Goal: Information Seeking & Learning: Understand process/instructions

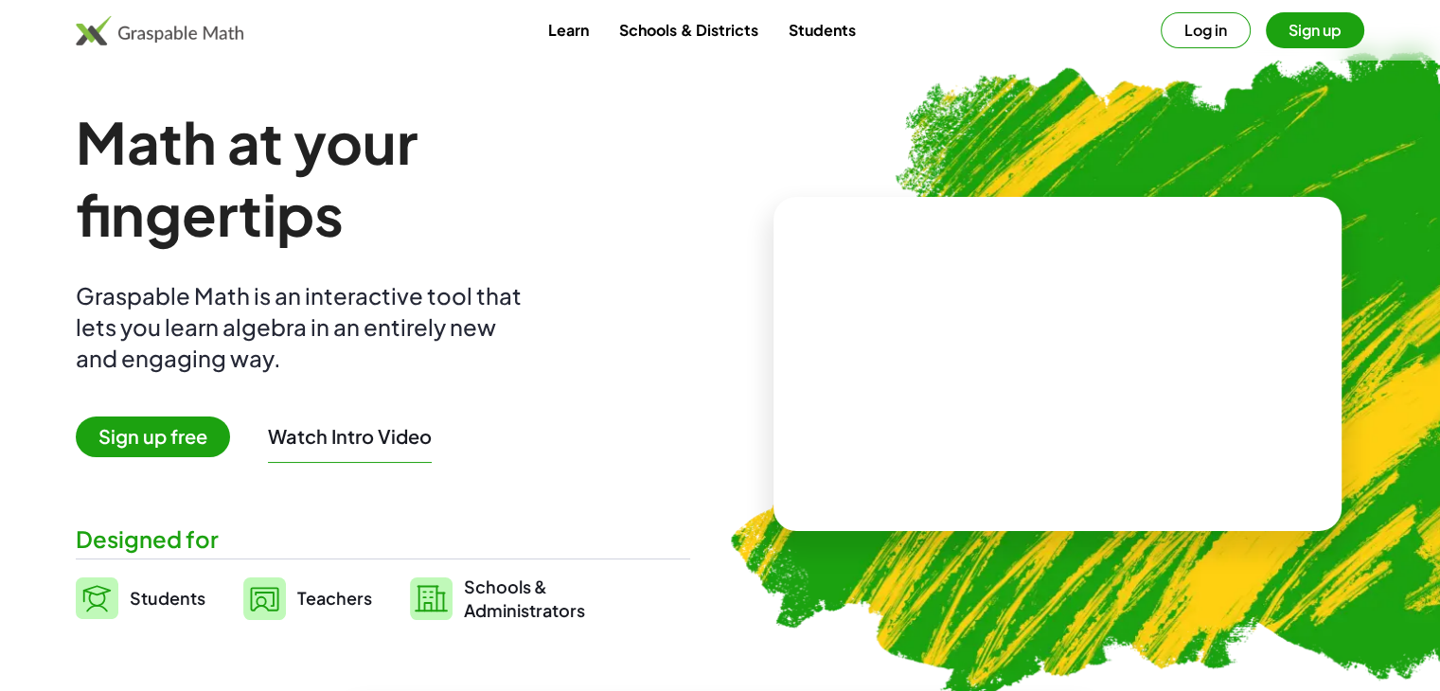
click at [1185, 26] on button "Log in" at bounding box center [1206, 30] width 90 height 36
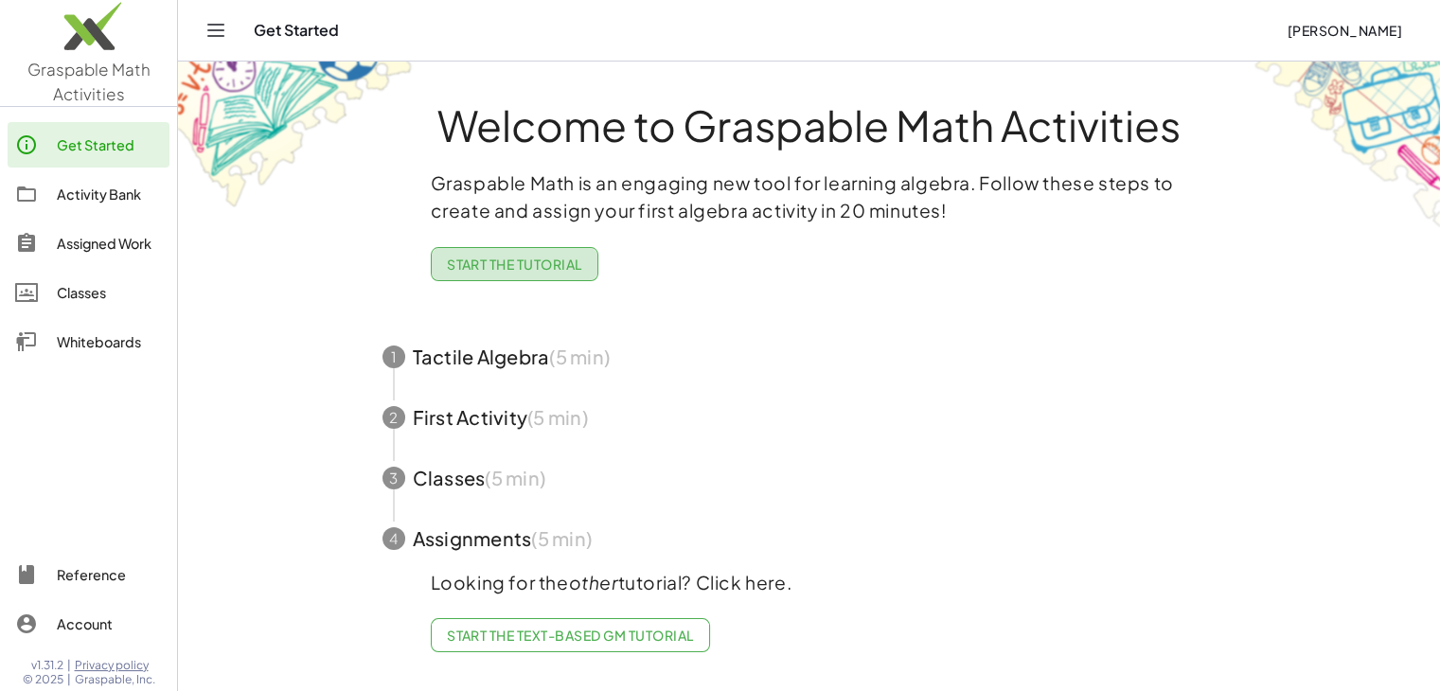
click at [489, 268] on span "Start the Tutorial" at bounding box center [514, 264] width 135 height 17
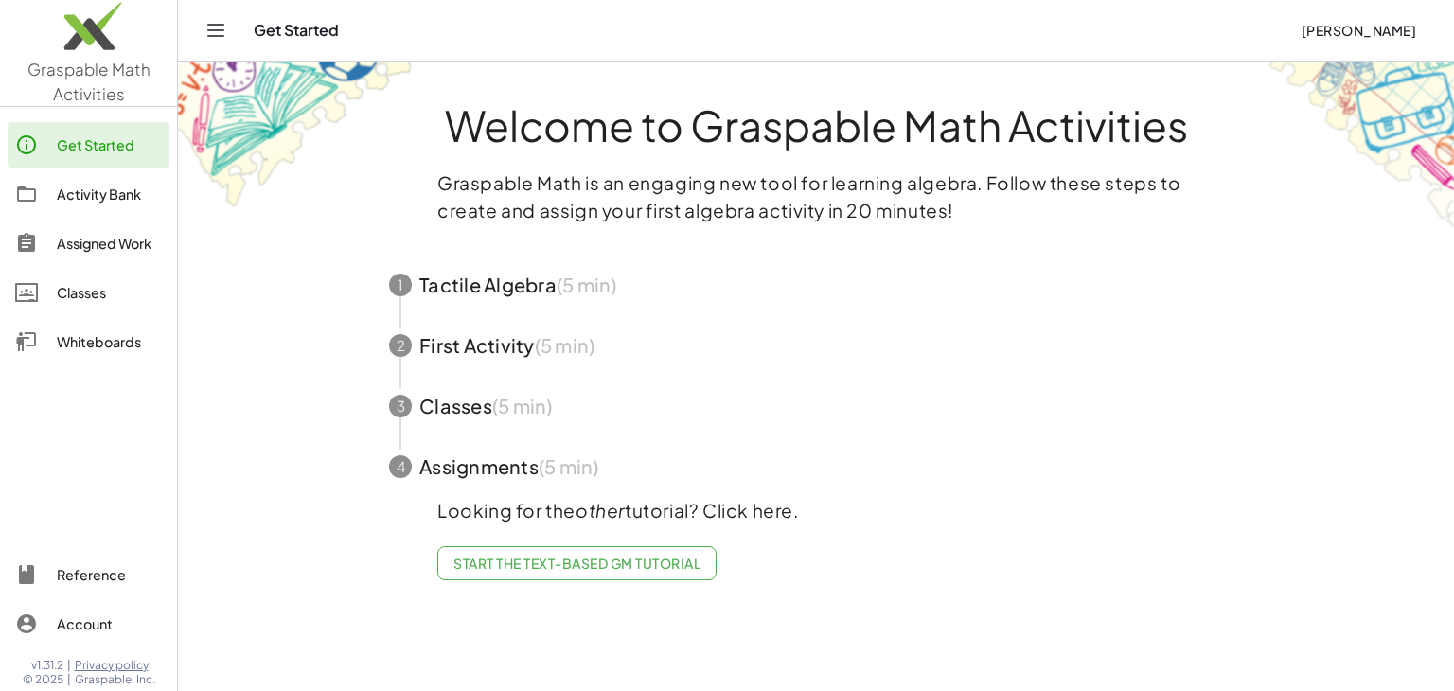
click at [489, 277] on span "button" at bounding box center [815, 285] width 899 height 61
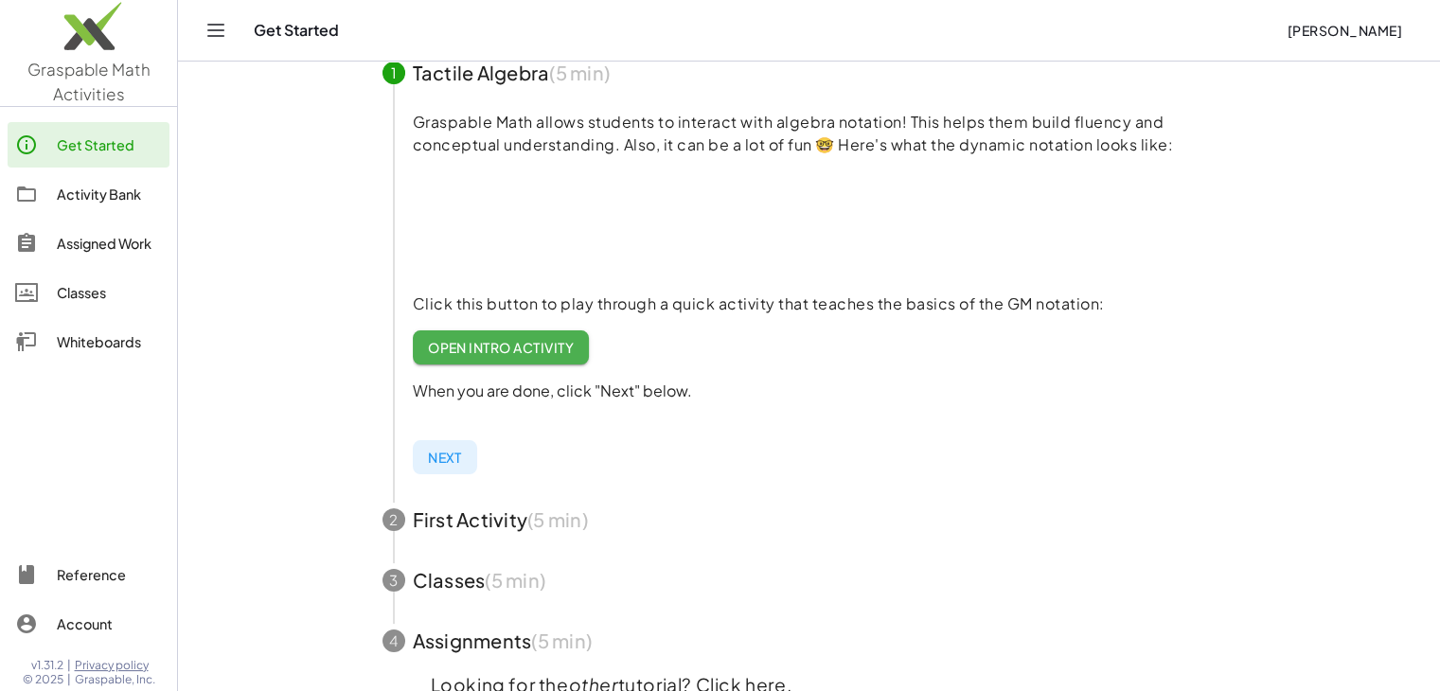
scroll to position [214, 0]
click at [571, 357] on link "Open Intro Activity" at bounding box center [501, 346] width 177 height 34
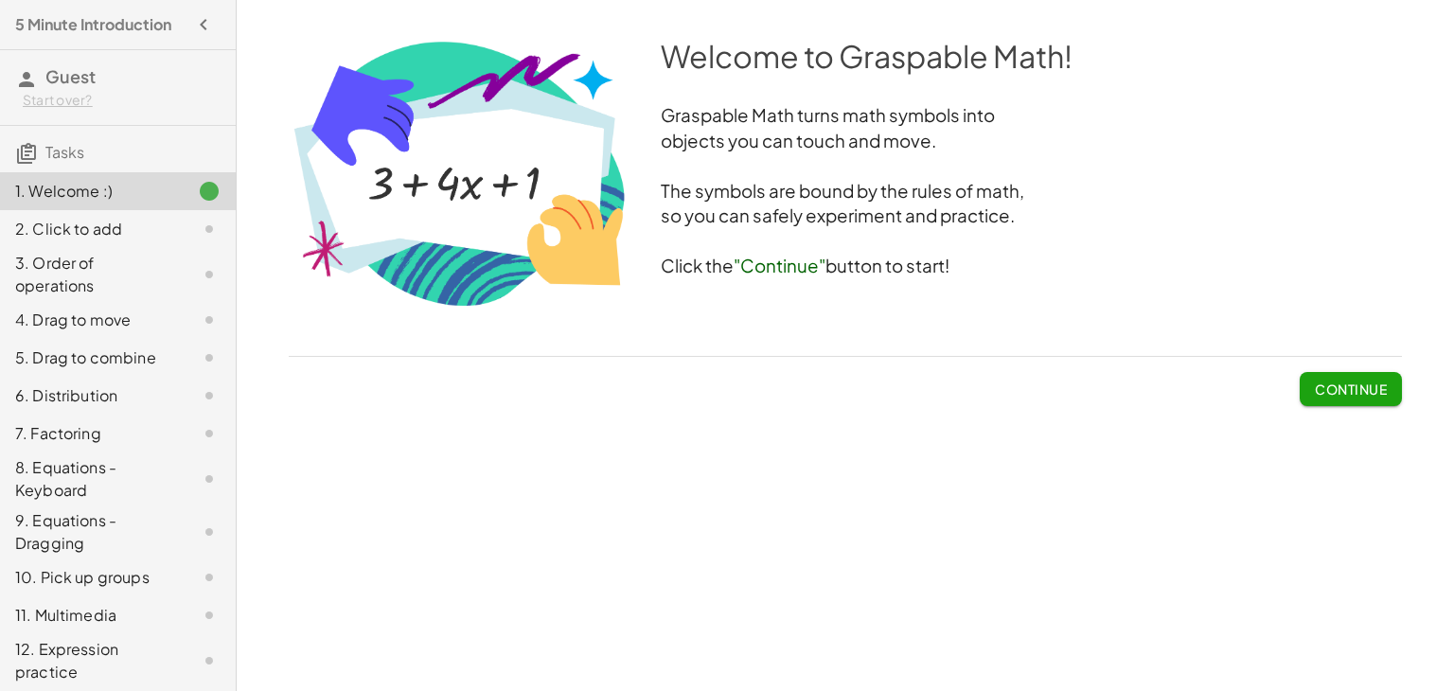
click at [1321, 391] on span "Continue" at bounding box center [1351, 389] width 72 height 17
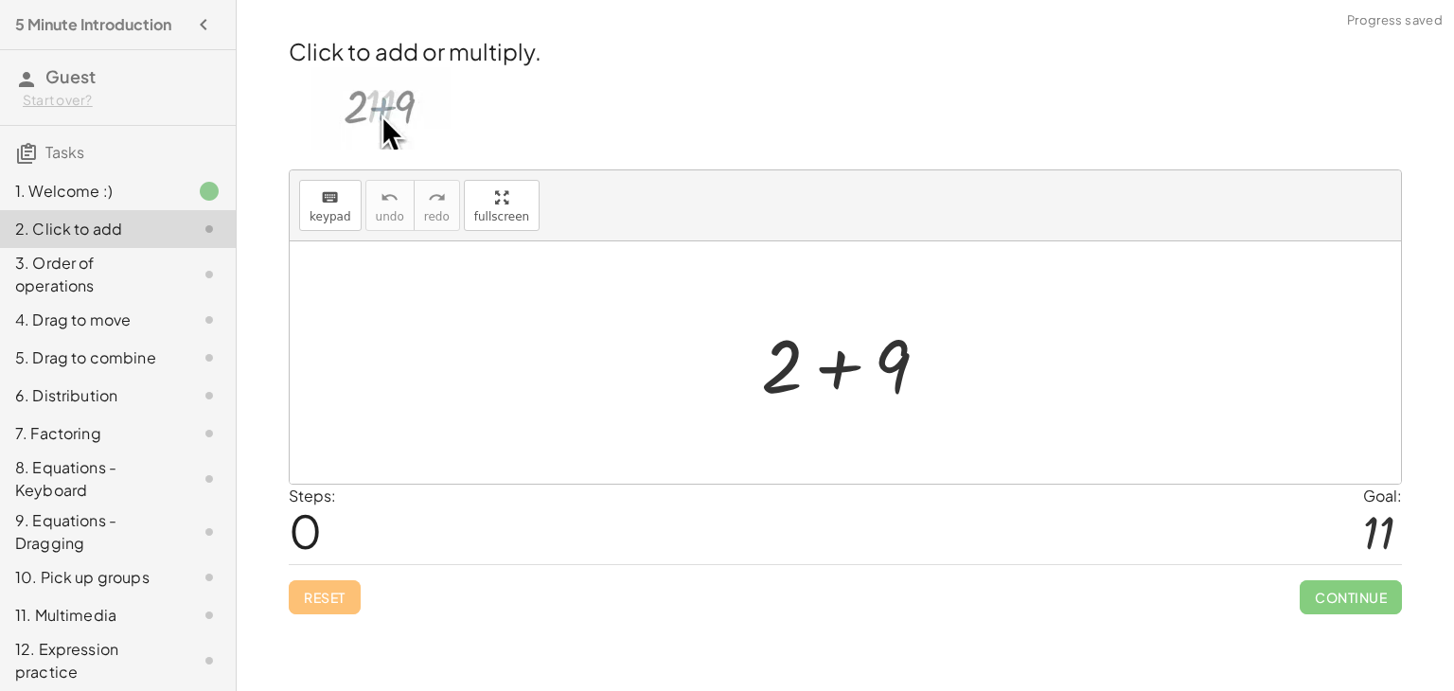
click at [834, 377] on div at bounding box center [853, 363] width 202 height 98
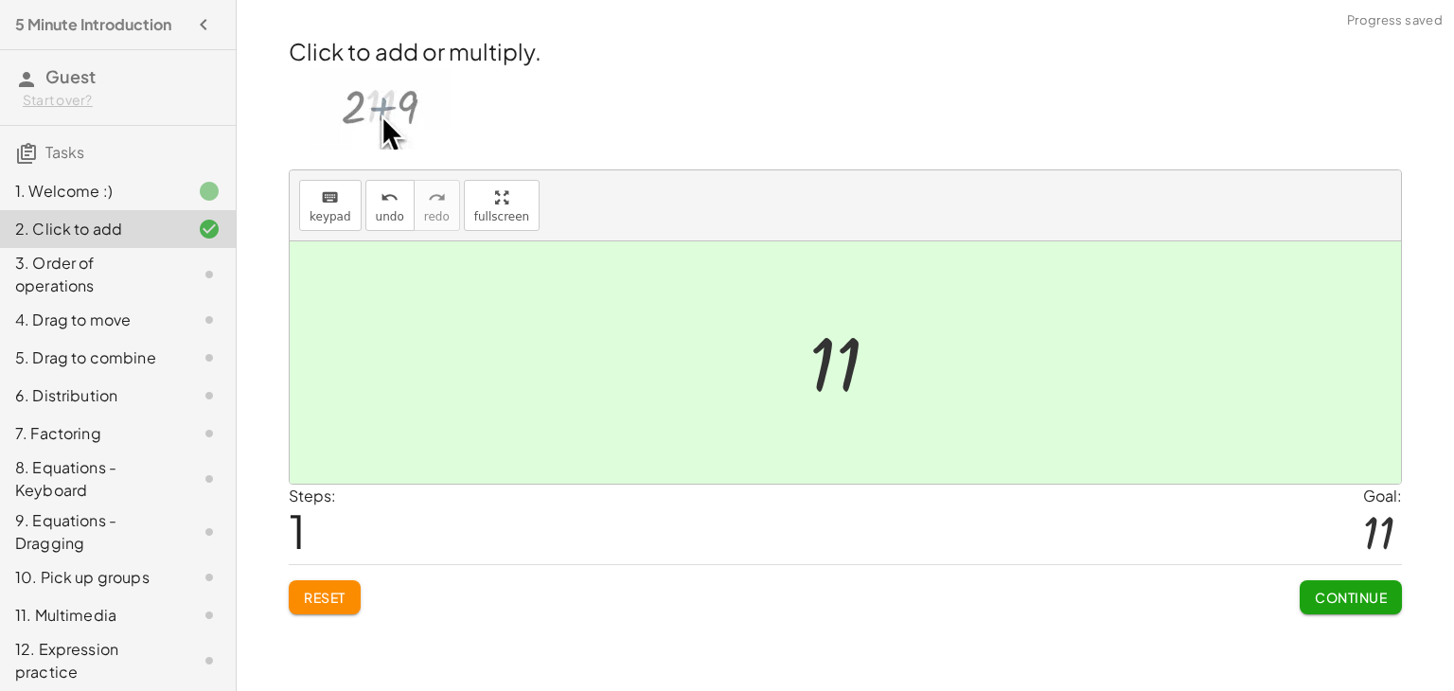
click at [1322, 589] on span "Continue" at bounding box center [1351, 597] width 72 height 17
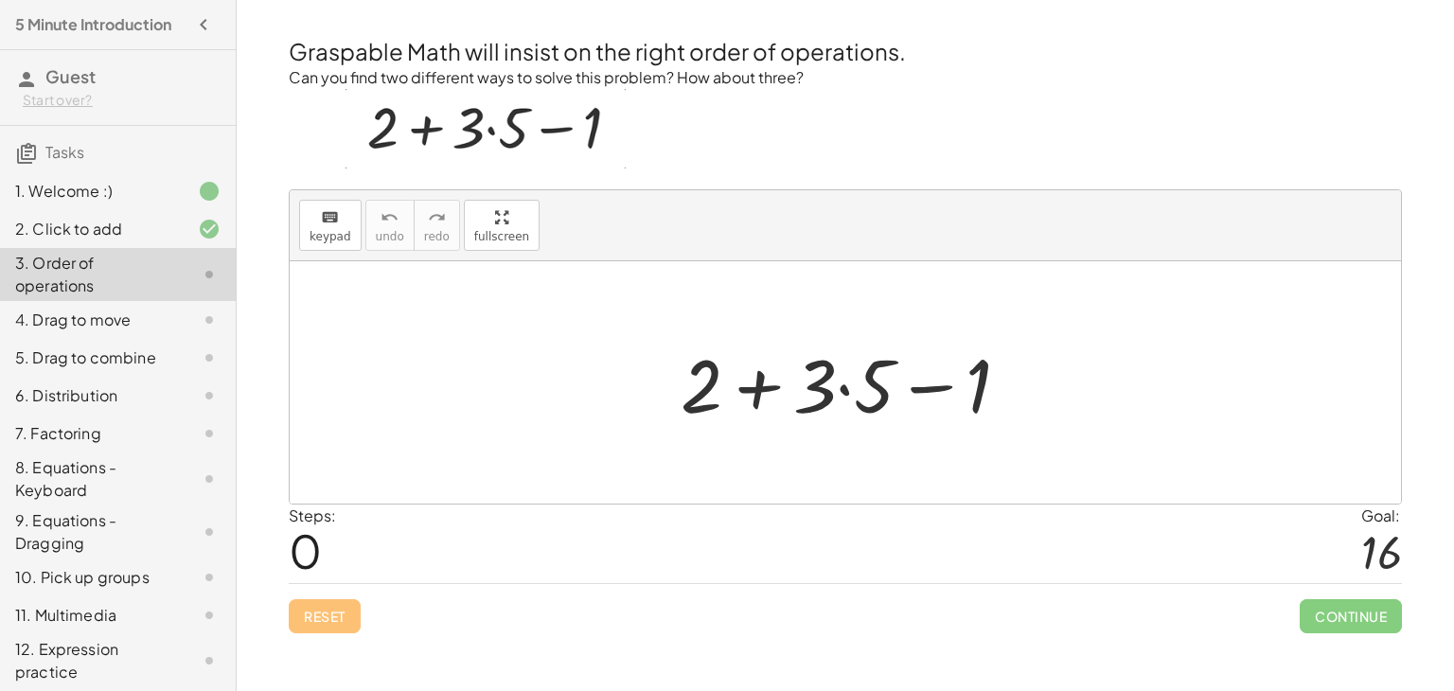
click at [838, 383] on div at bounding box center [853, 383] width 364 height 98
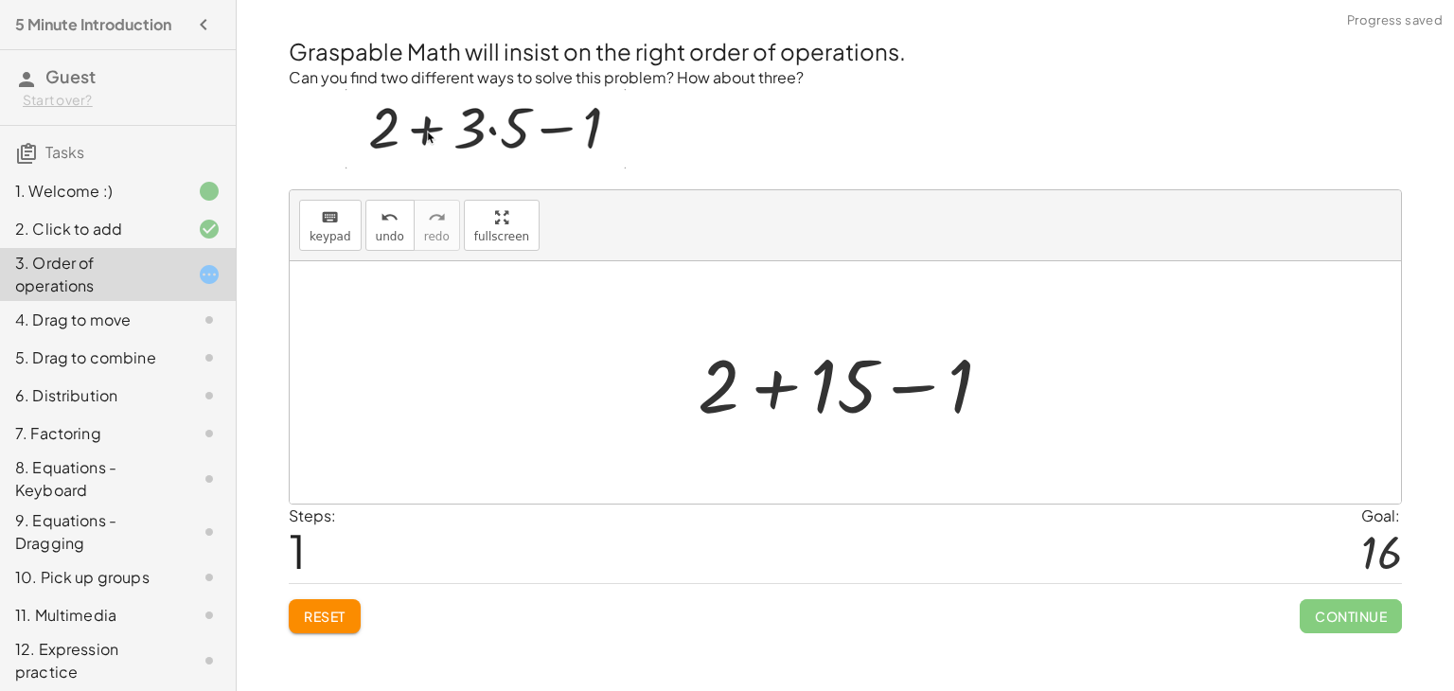
click at [760, 372] on div at bounding box center [852, 383] width 329 height 98
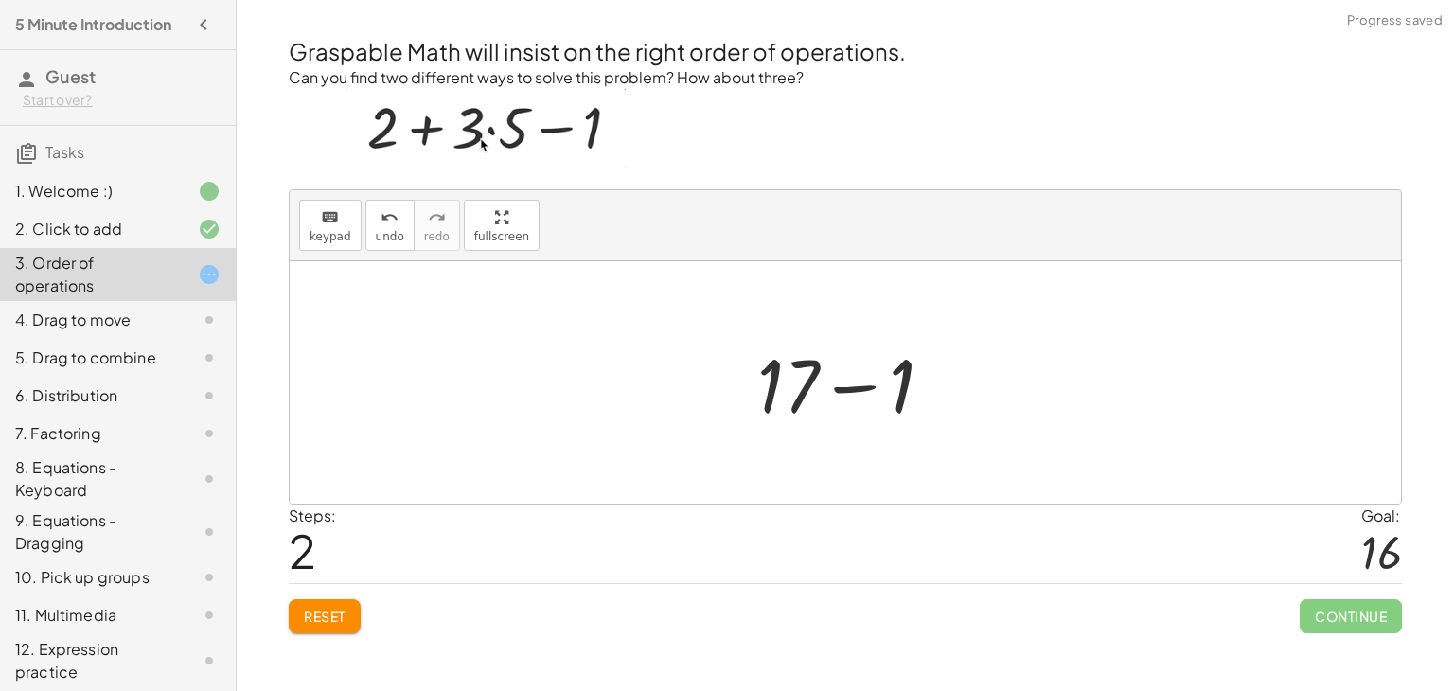
click at [853, 387] on div at bounding box center [853, 383] width 210 height 98
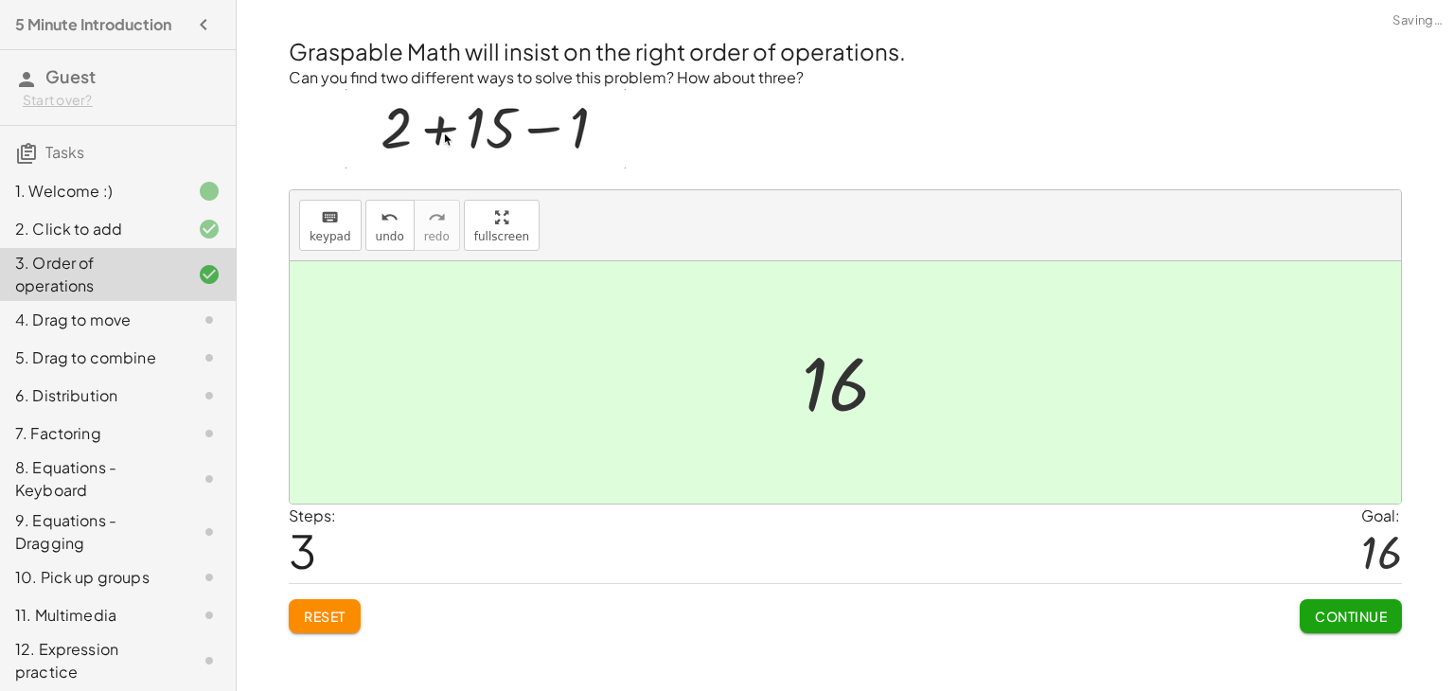
click at [1315, 610] on span "Continue" at bounding box center [1351, 616] width 72 height 17
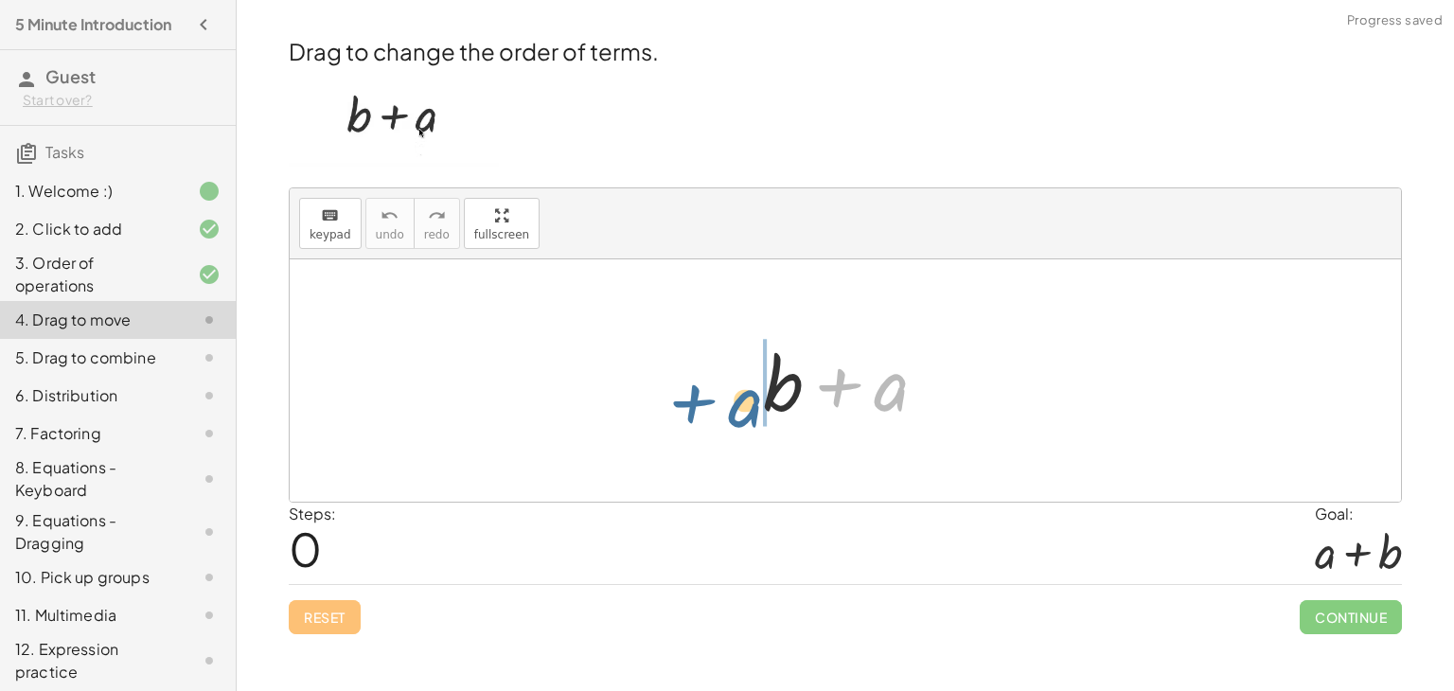
drag, startPoint x: 867, startPoint y: 397, endPoint x: 719, endPoint y: 411, distance: 149.3
click at [719, 411] on div "+ a + b + a" at bounding box center [846, 380] width 1112 height 242
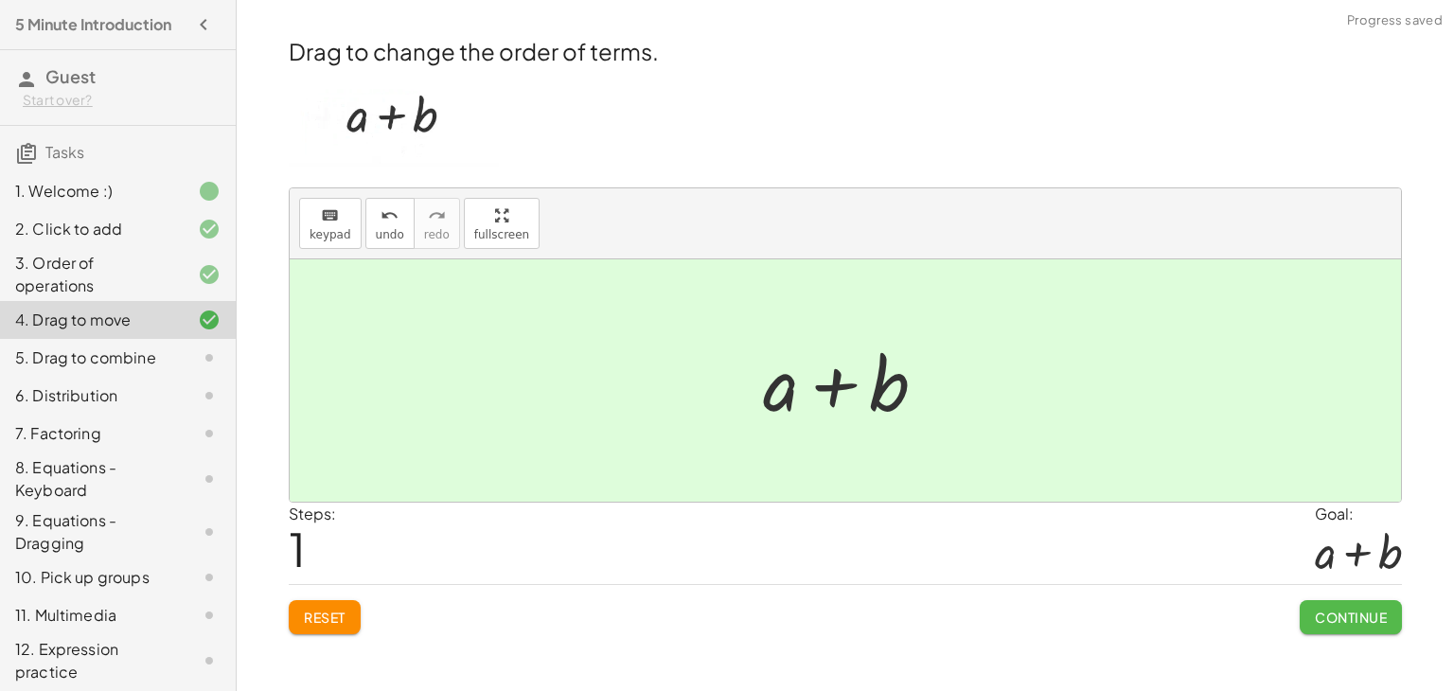
click at [1319, 614] on span "Continue" at bounding box center [1351, 617] width 72 height 17
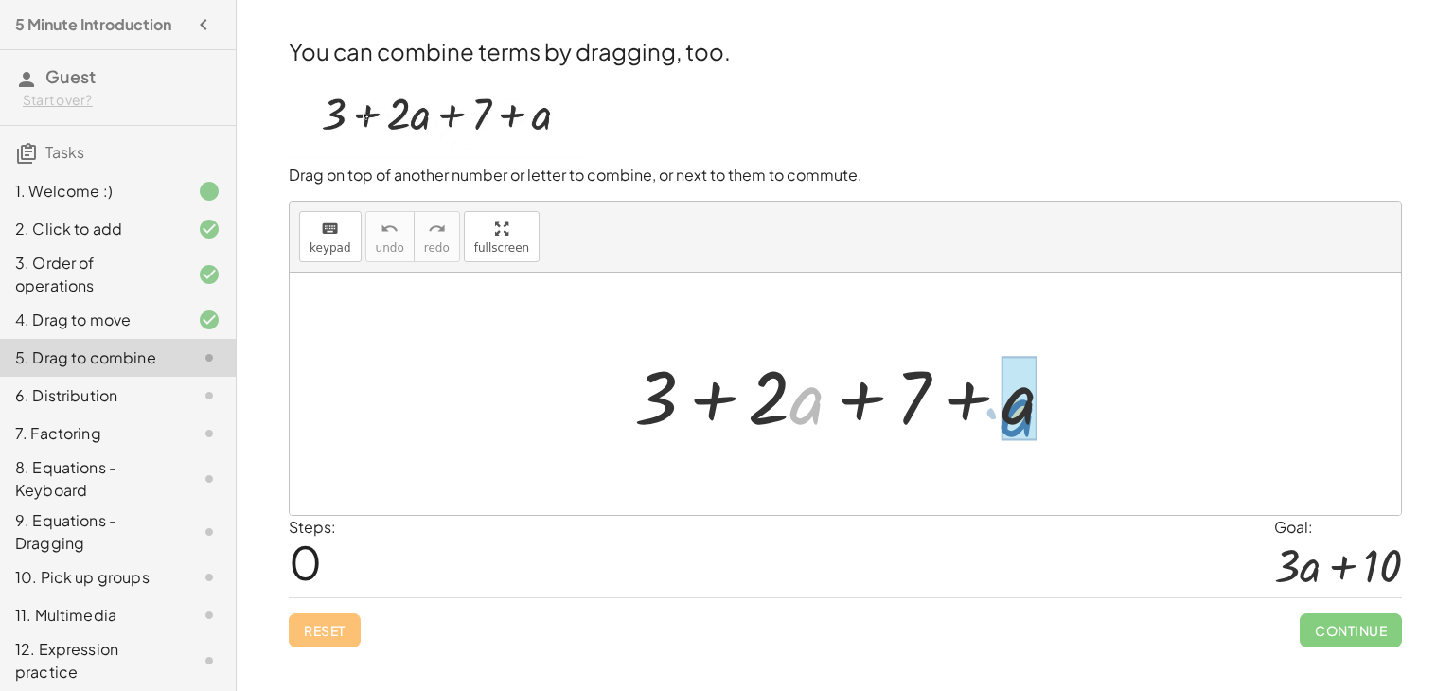
drag, startPoint x: 814, startPoint y: 406, endPoint x: 1030, endPoint y: 418, distance: 216.2
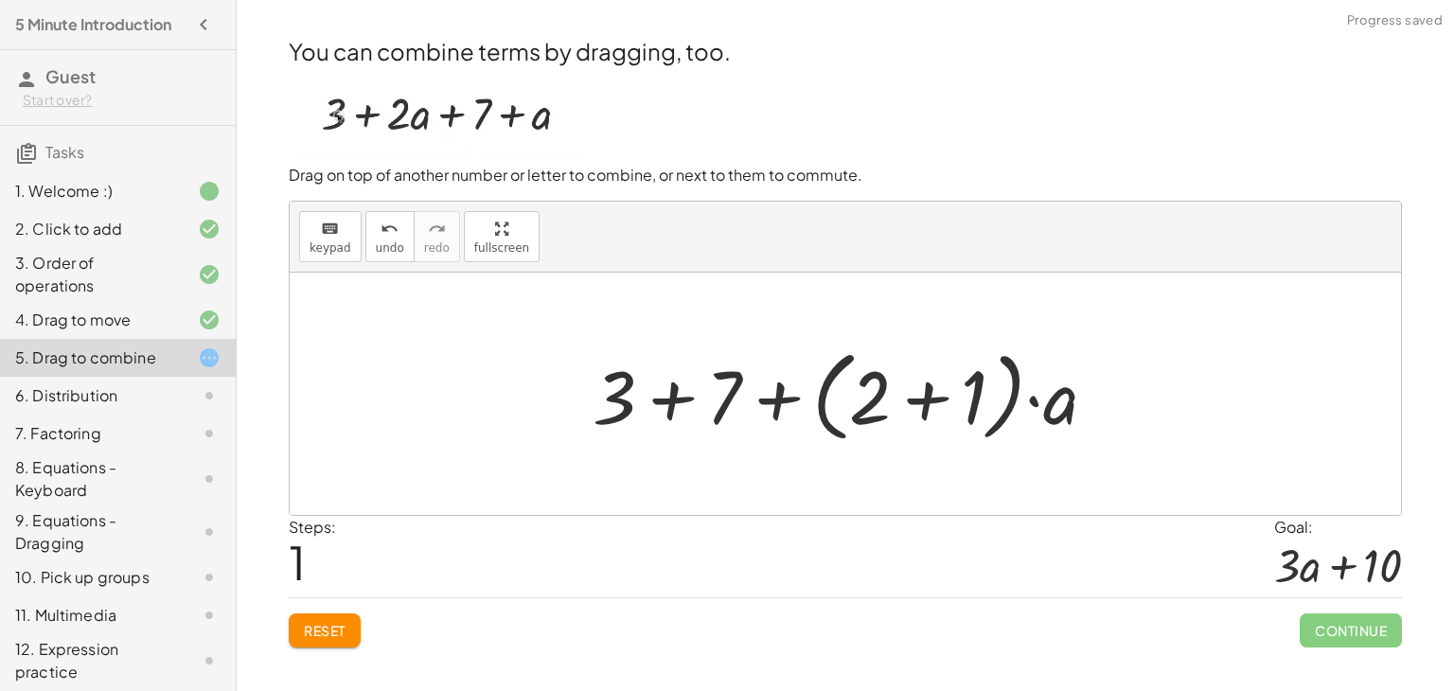
click at [937, 401] on div at bounding box center [852, 394] width 539 height 109
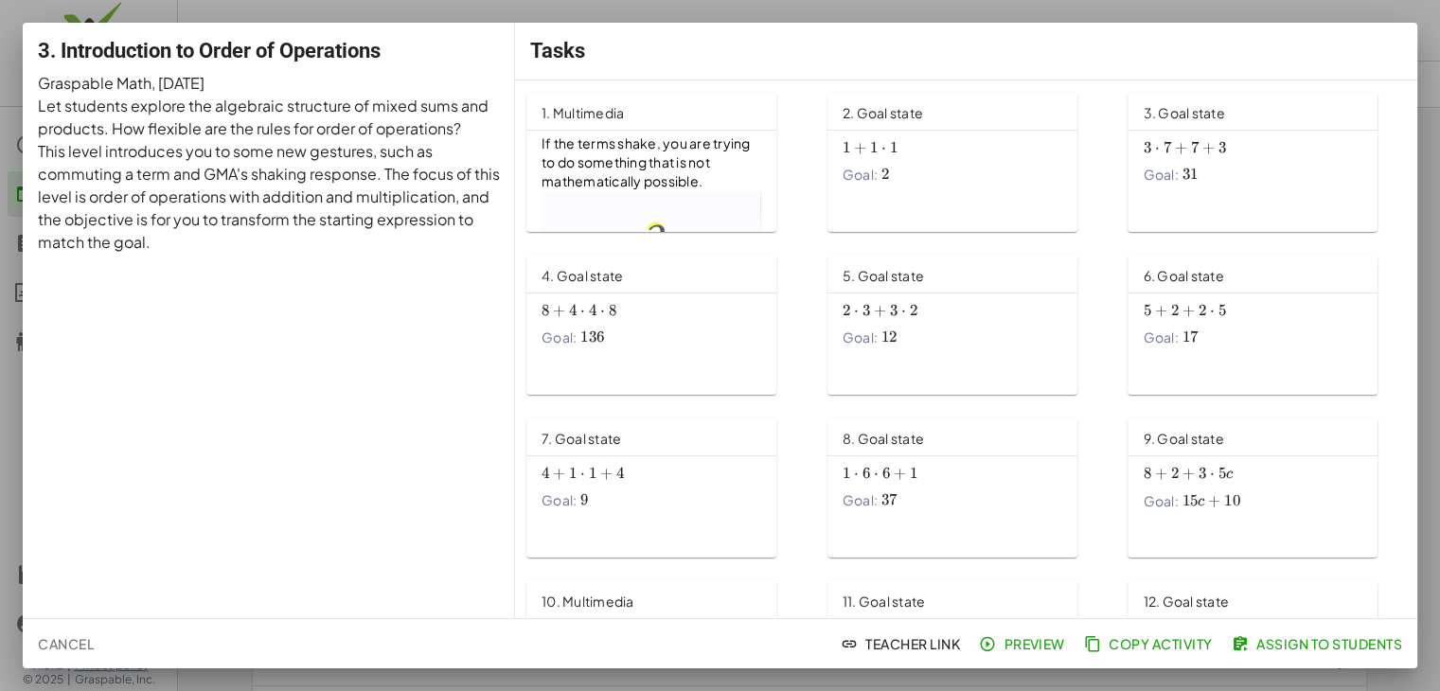
click at [575, 163] on span "If the terms shake, you are trying to do something that is not mathematically p…" at bounding box center [647, 161] width 211 height 55
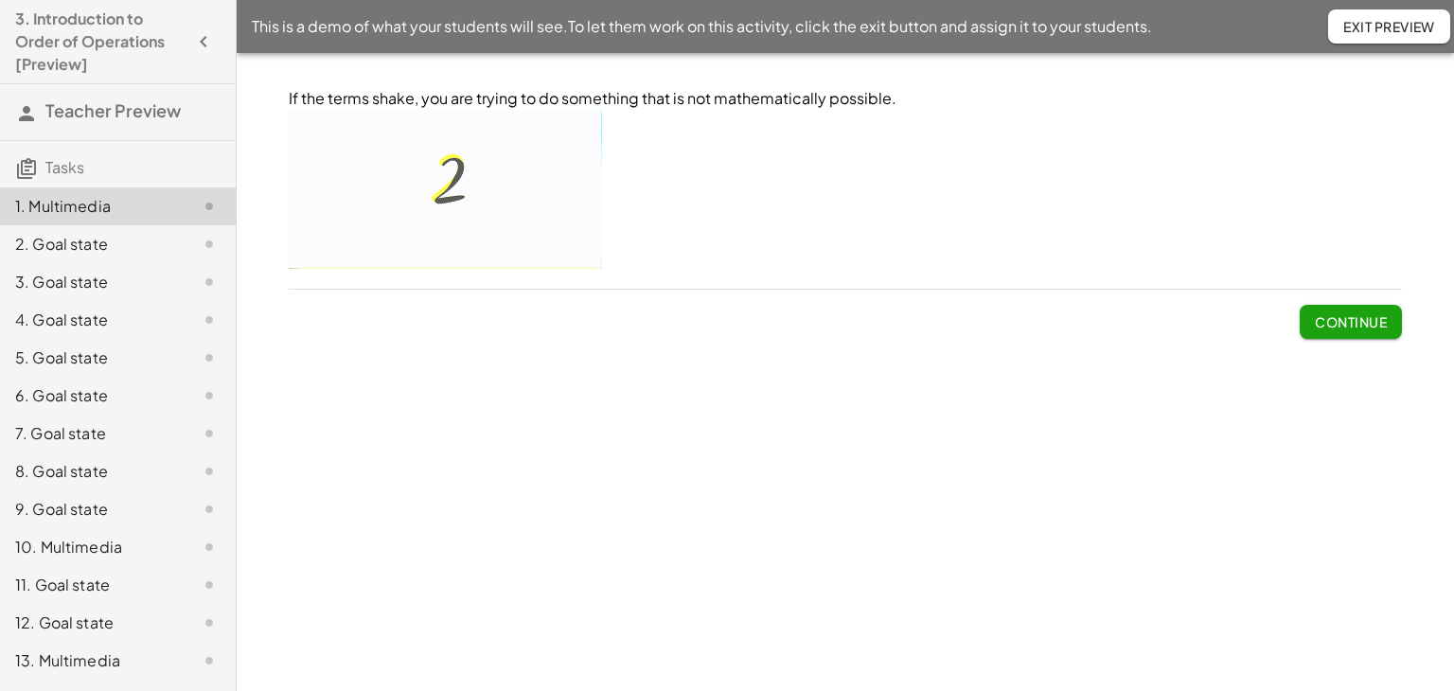
click at [487, 198] on img at bounding box center [445, 189] width 313 height 159
click at [1344, 321] on span "Continue" at bounding box center [1351, 321] width 72 height 17
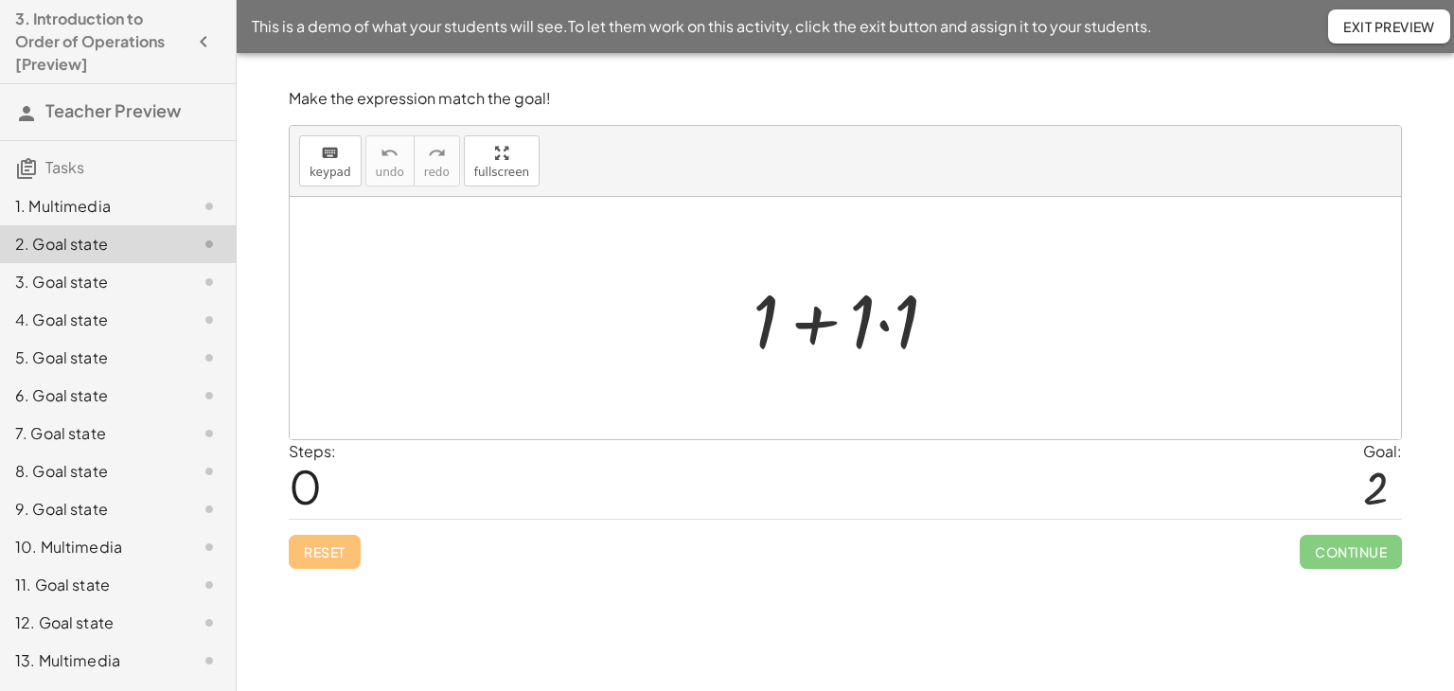
click at [880, 324] on div at bounding box center [853, 319] width 220 height 98
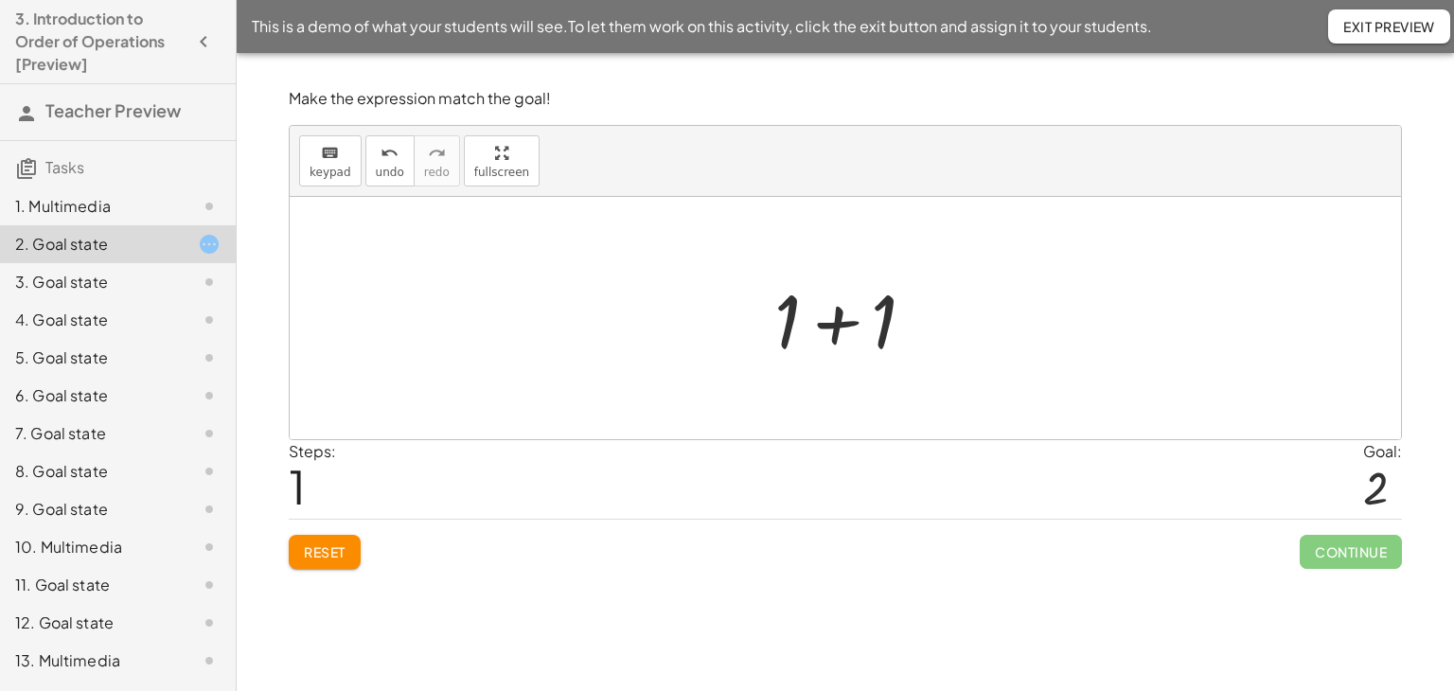
click at [826, 327] on div at bounding box center [852, 319] width 175 height 98
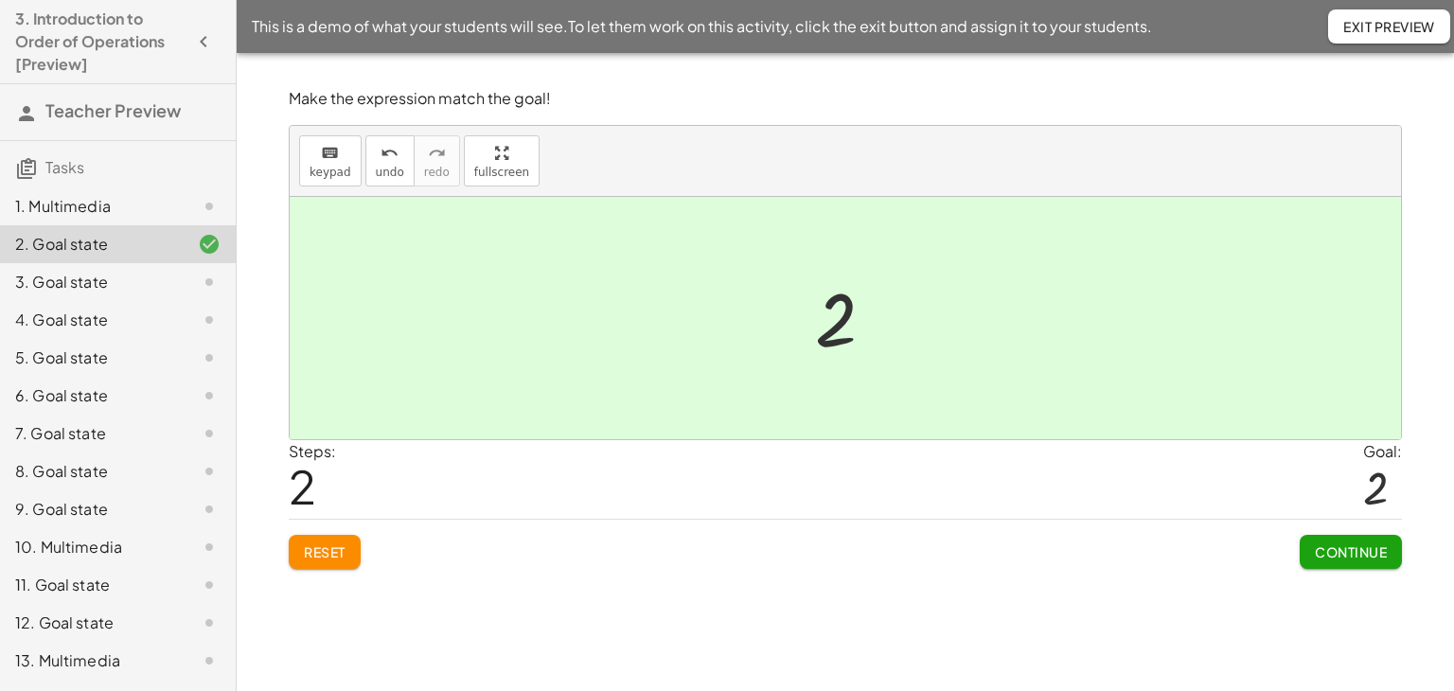
click at [1333, 561] on button "Continue" at bounding box center [1351, 552] width 102 height 34
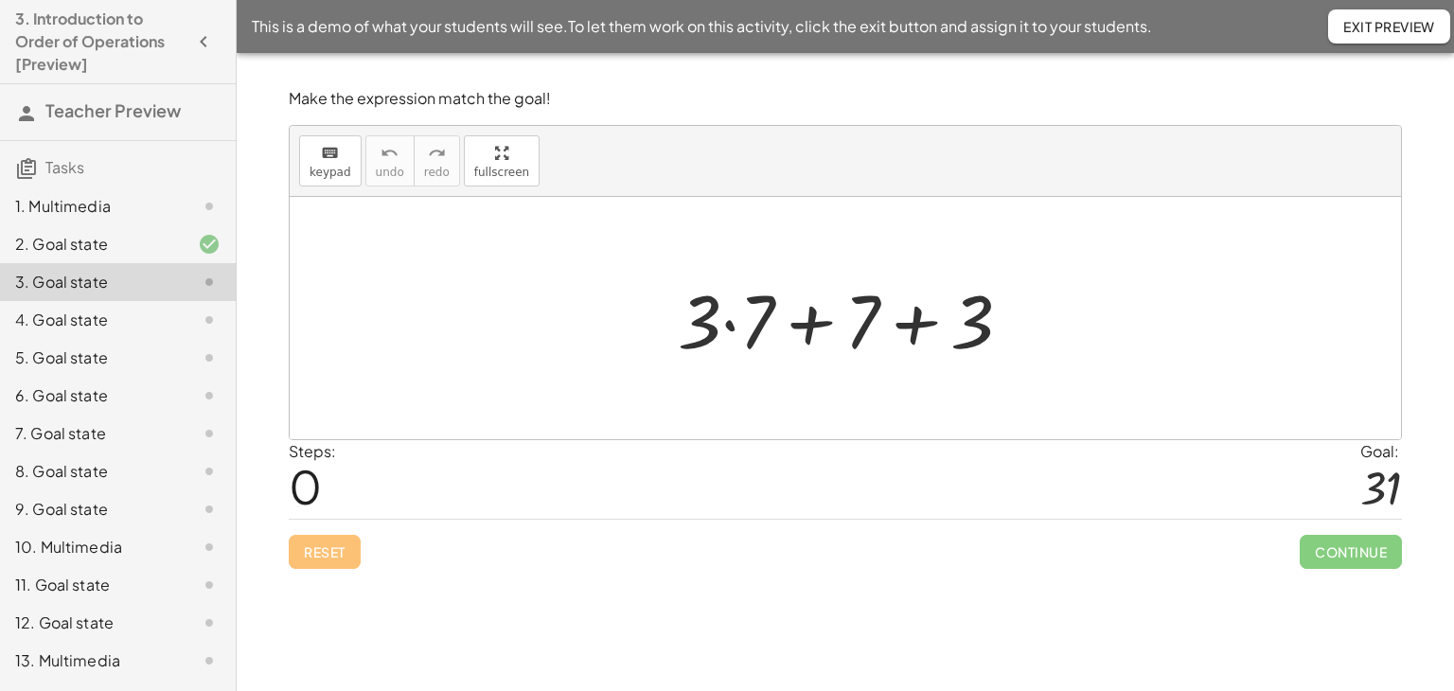
click at [730, 326] on div at bounding box center [851, 319] width 367 height 98
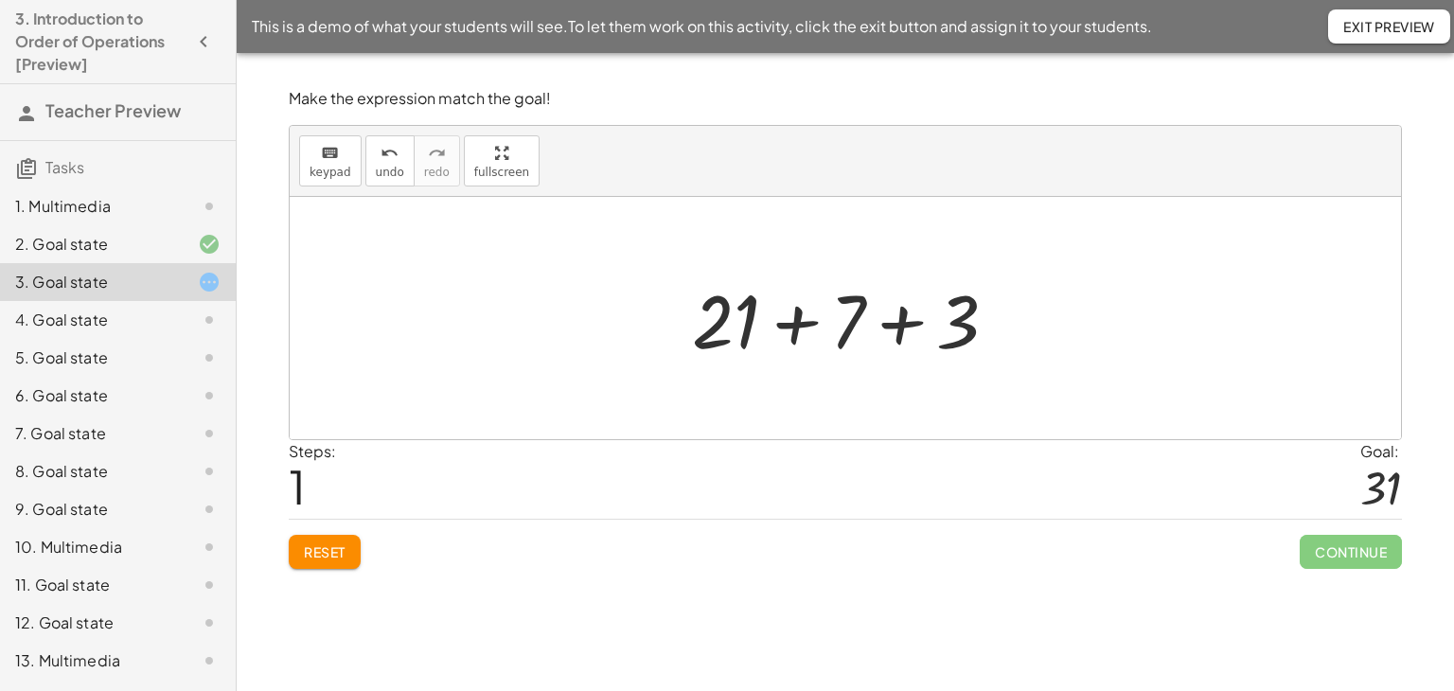
click at [896, 327] on div at bounding box center [852, 319] width 339 height 98
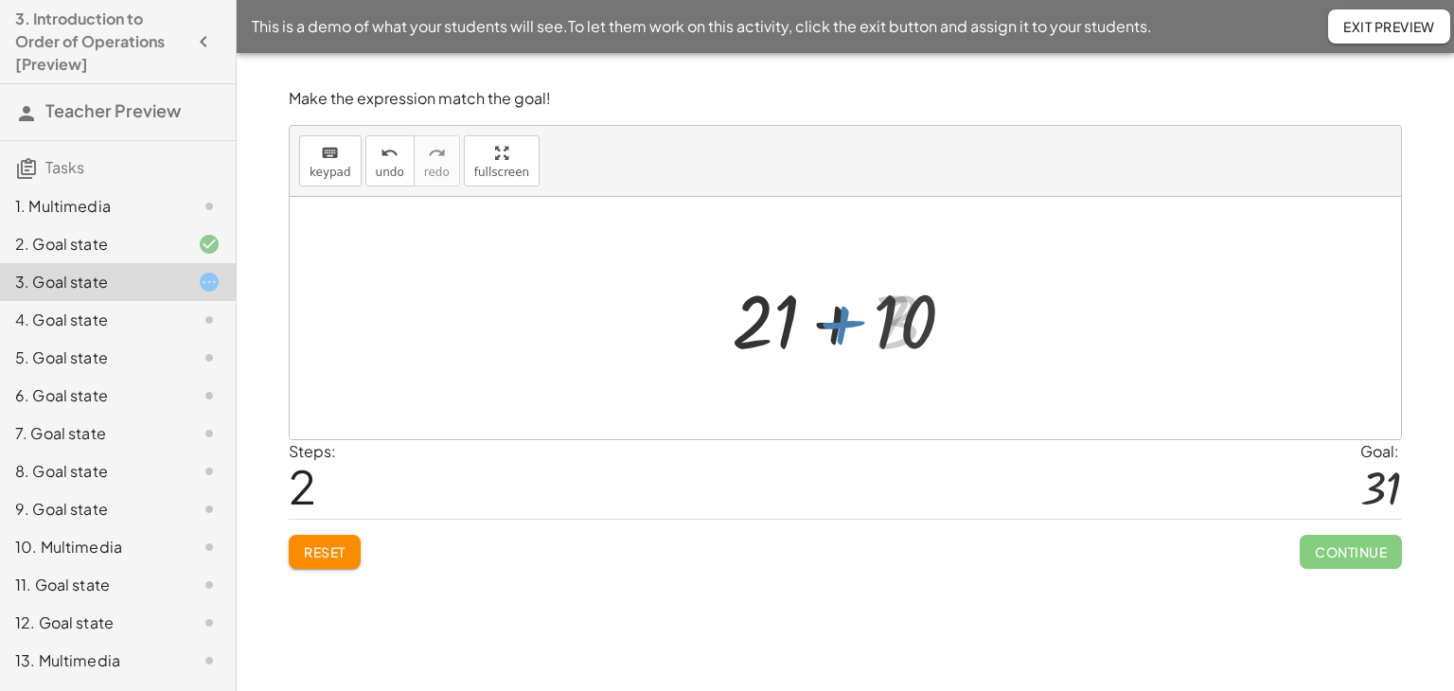
click at [810, 327] on div at bounding box center [852, 319] width 255 height 98
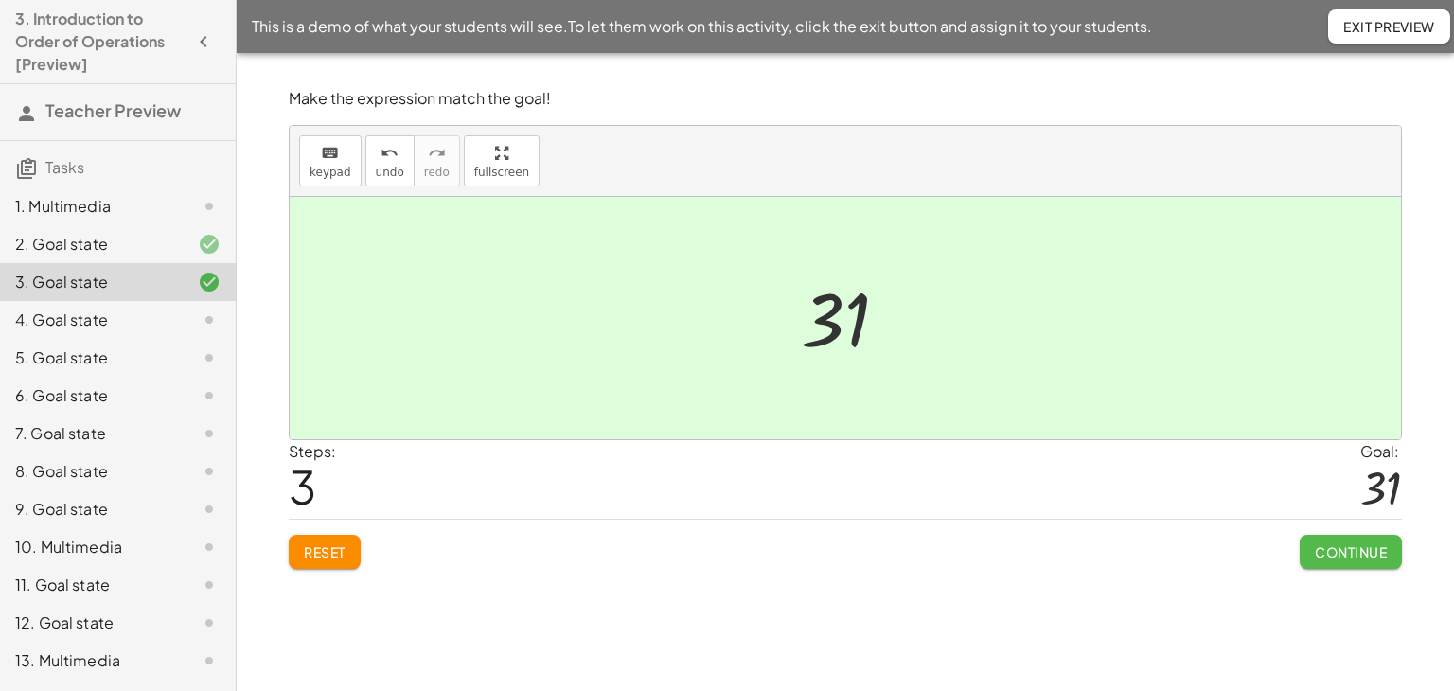
click at [1326, 549] on span "Continue" at bounding box center [1351, 551] width 72 height 17
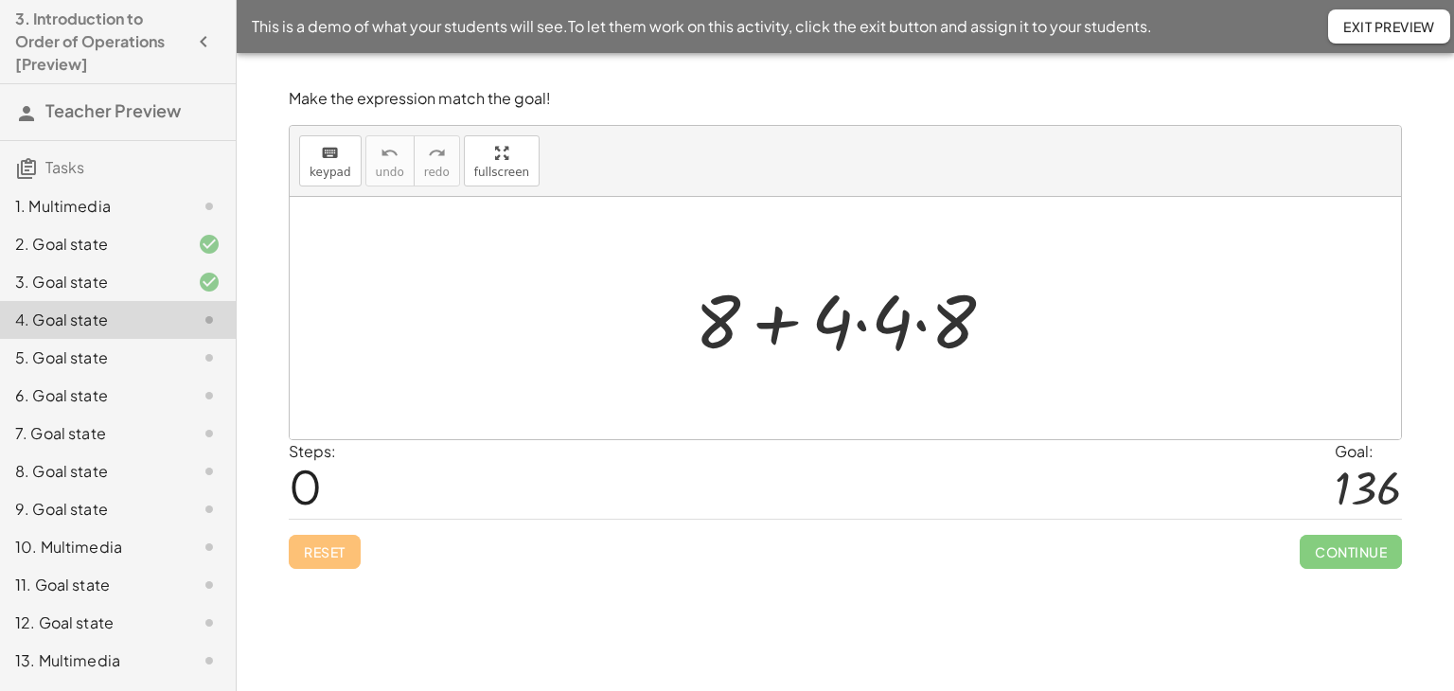
click at [857, 324] on div at bounding box center [851, 319] width 333 height 98
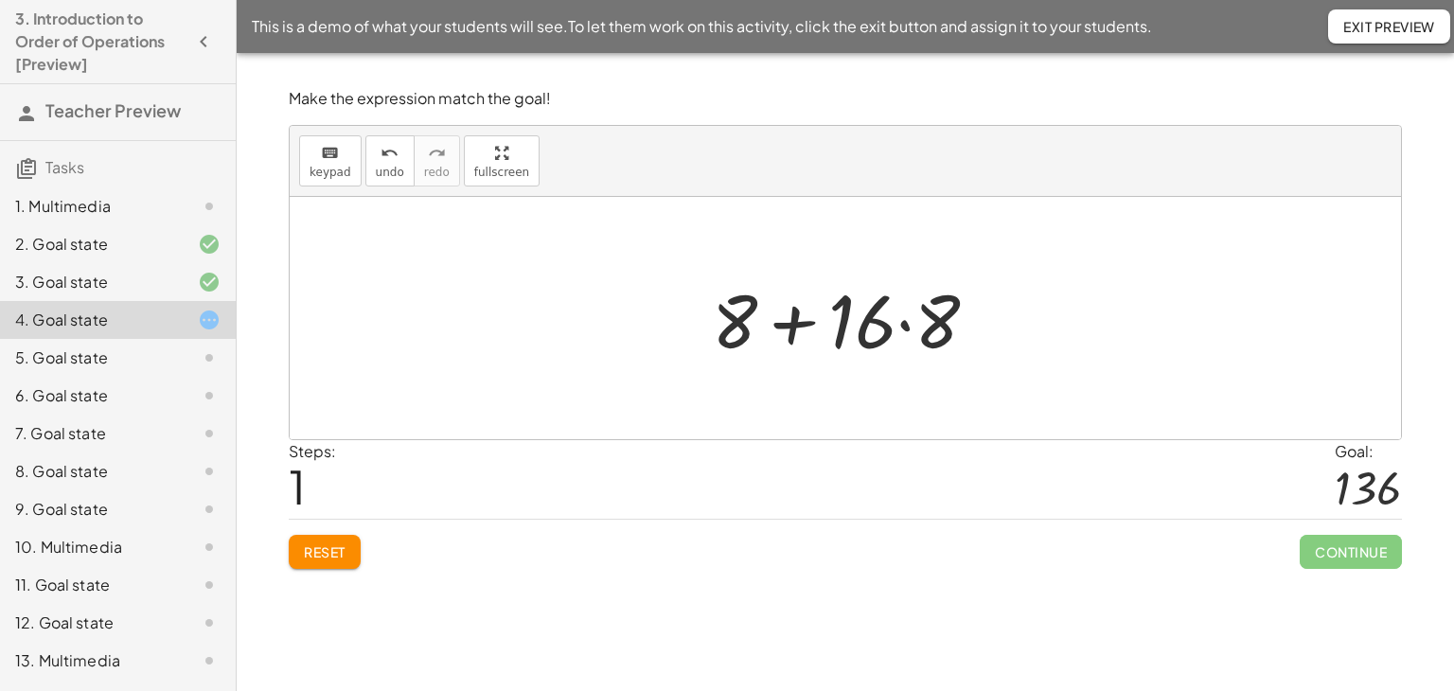
click at [898, 330] on div at bounding box center [853, 319] width 300 height 98
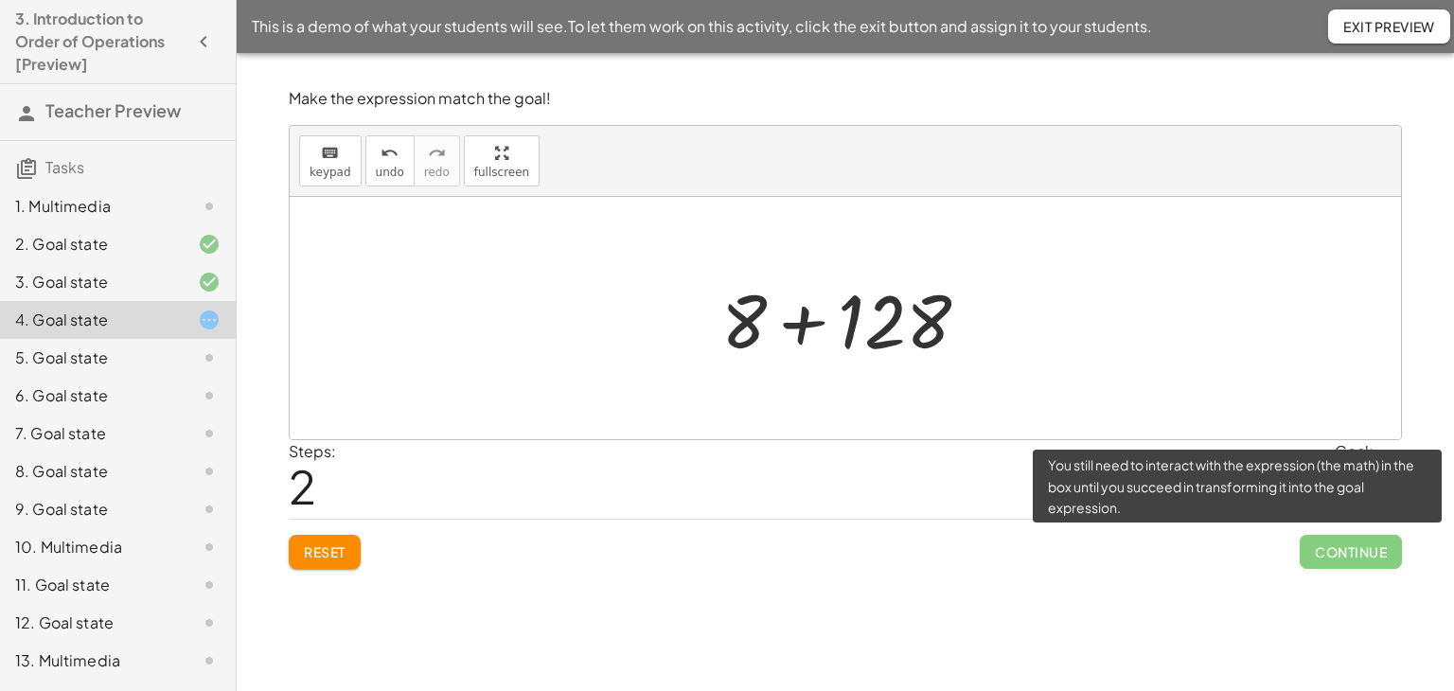
click at [1327, 550] on span "Continue" at bounding box center [1351, 552] width 102 height 34
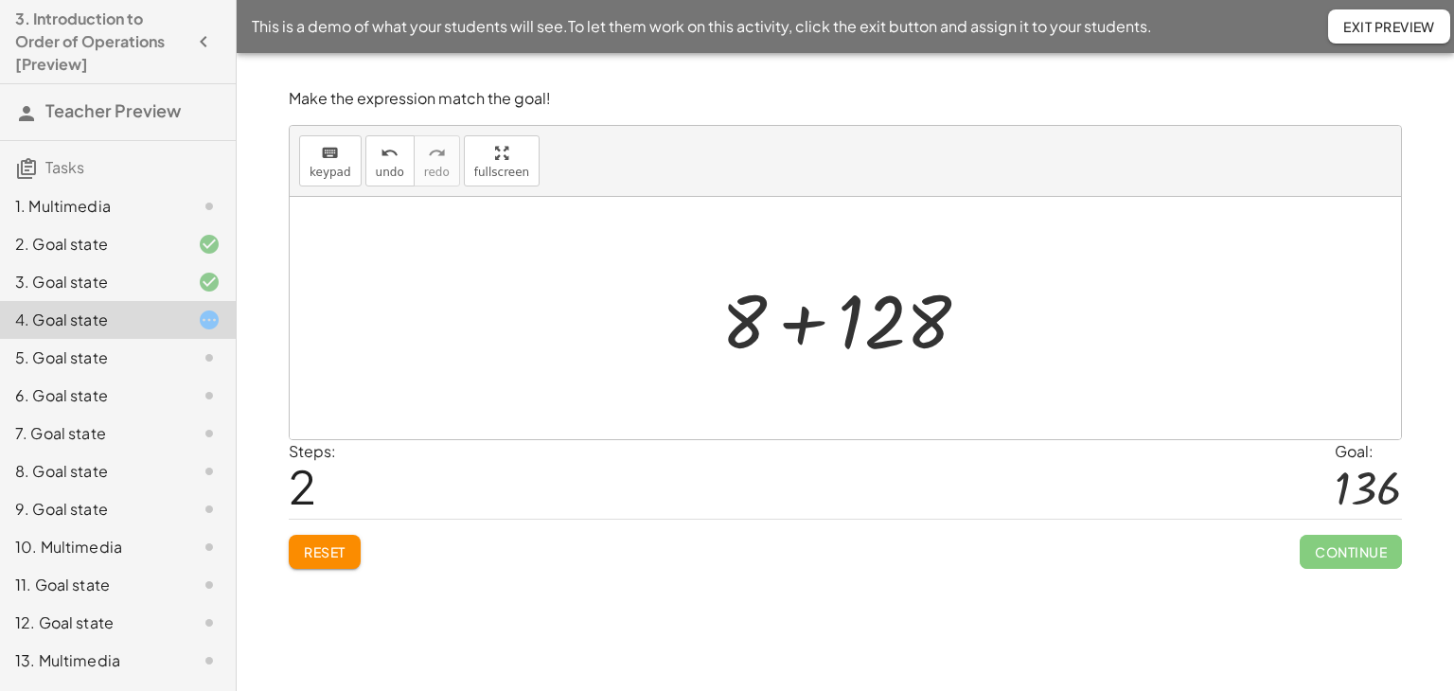
click at [89, 543] on div "10. Multimedia" at bounding box center [91, 547] width 152 height 23
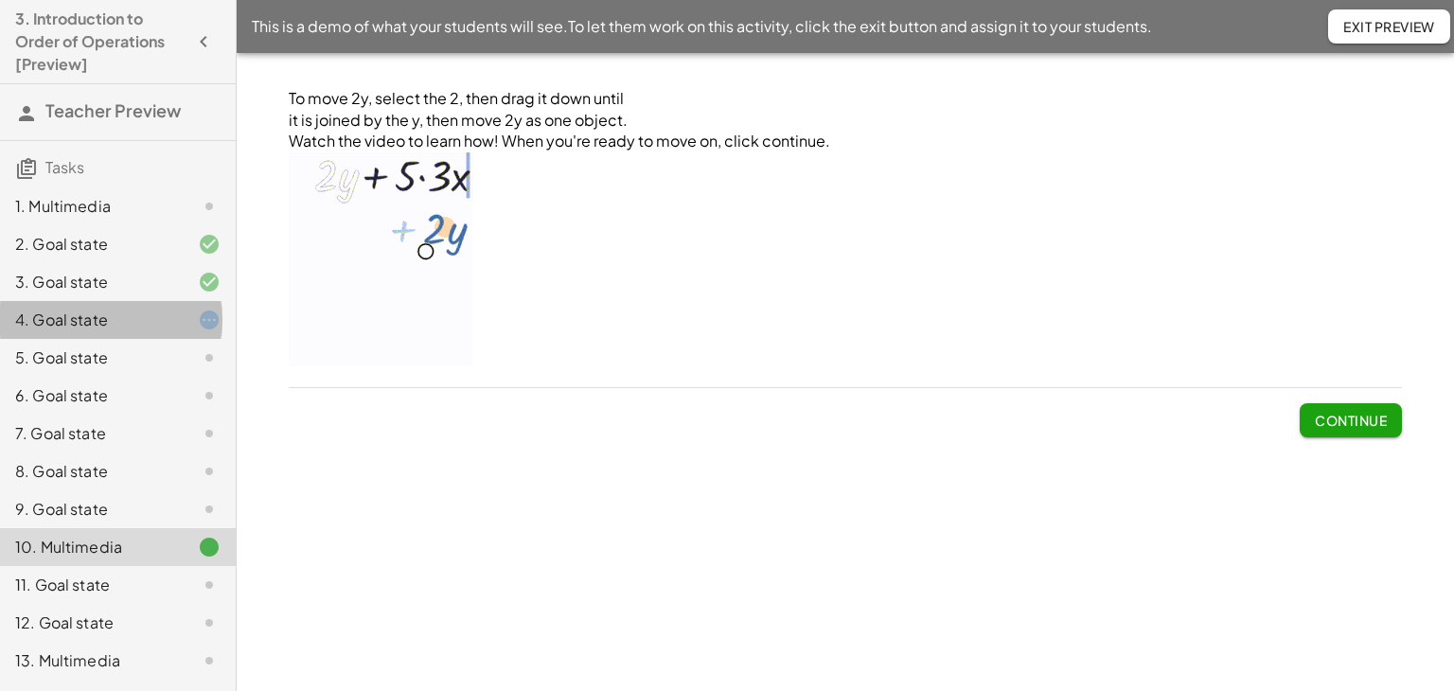
click at [76, 323] on div "4. Goal state" at bounding box center [91, 320] width 152 height 23
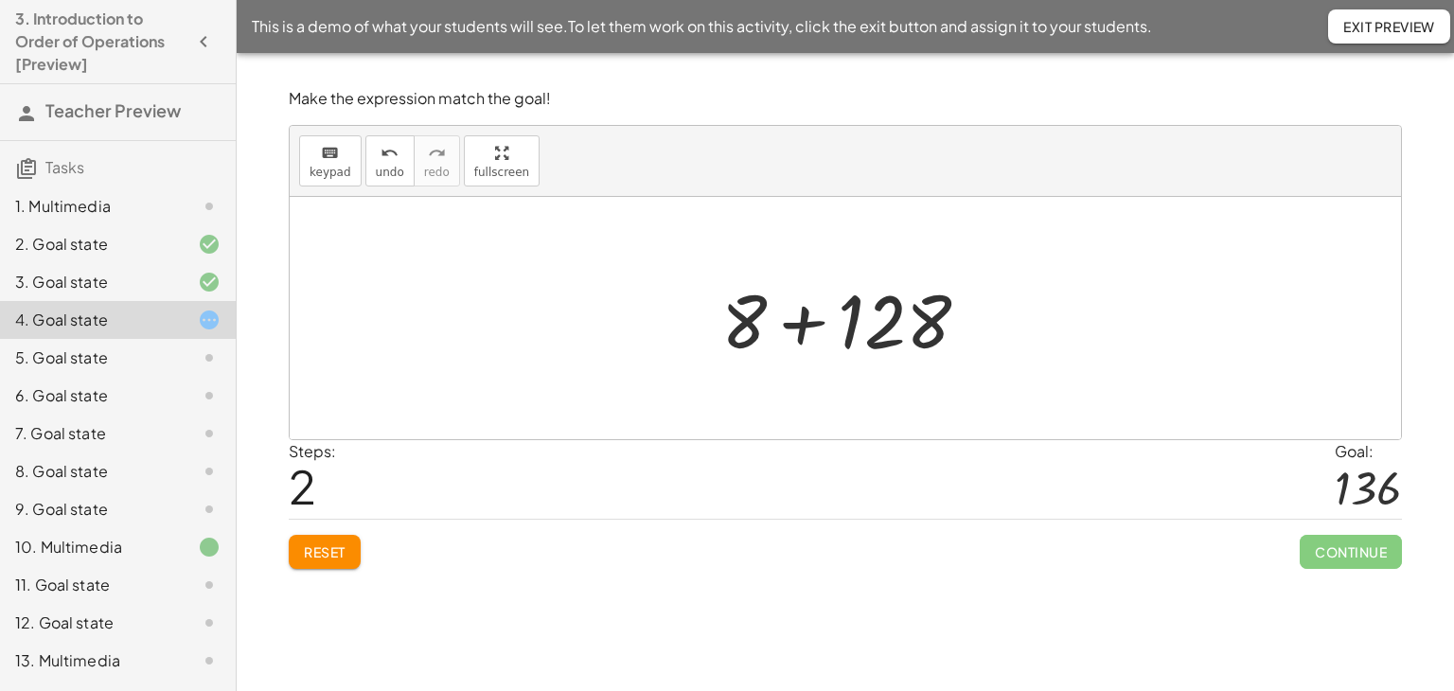
click at [799, 327] on div at bounding box center [853, 319] width 282 height 98
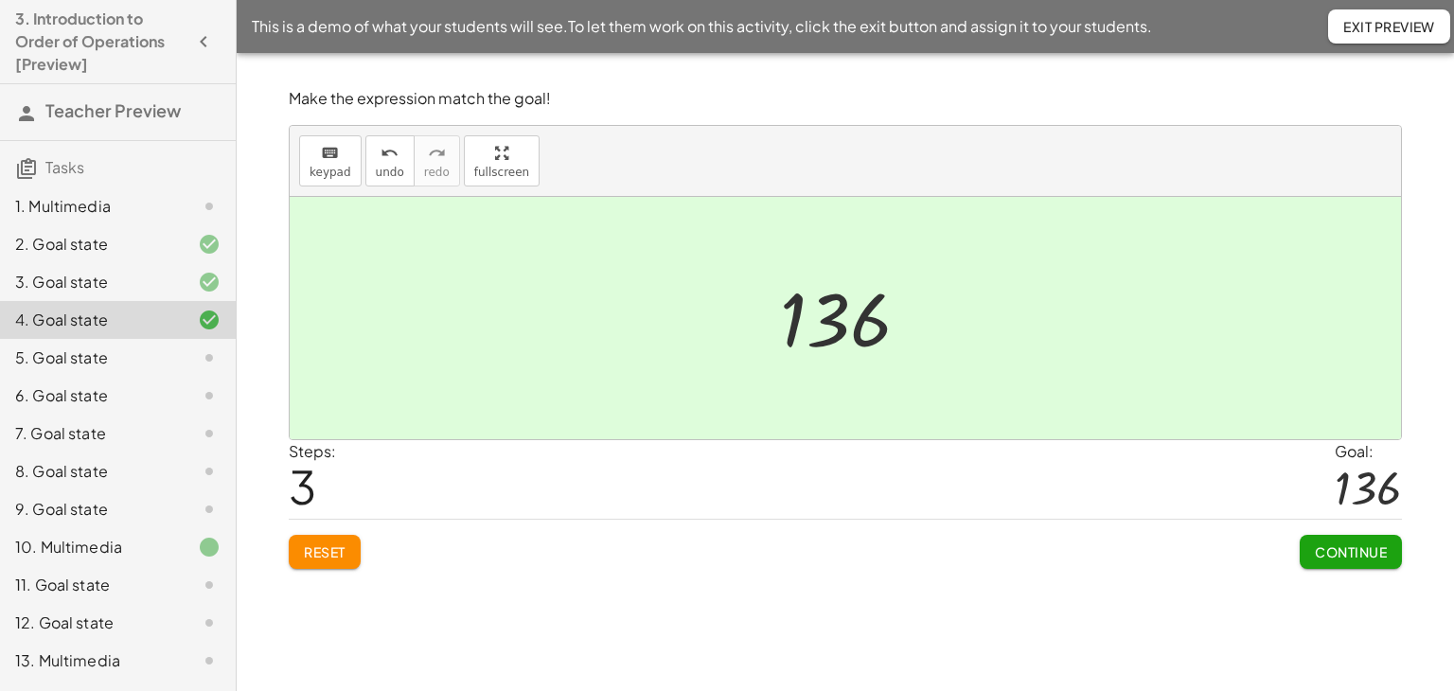
click at [1354, 546] on span "Continue" at bounding box center [1351, 551] width 72 height 17
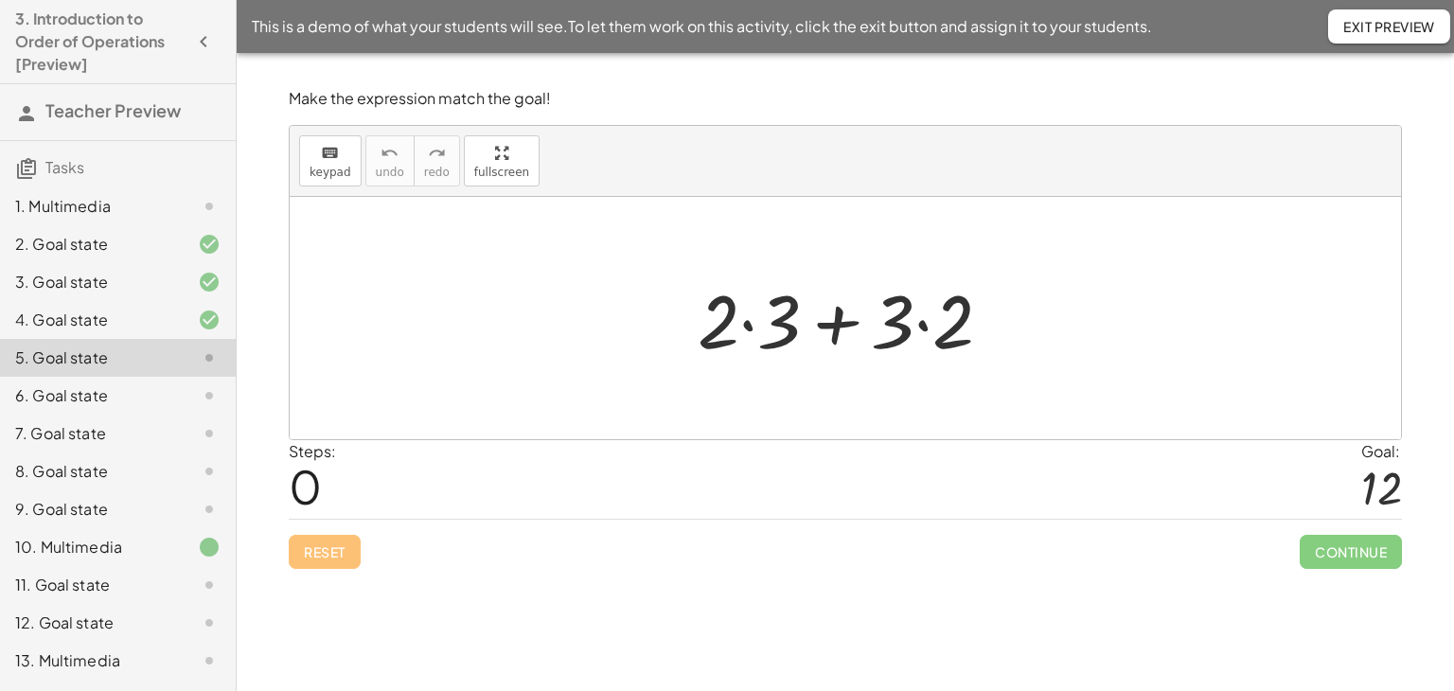
click at [755, 326] on div at bounding box center [852, 319] width 329 height 98
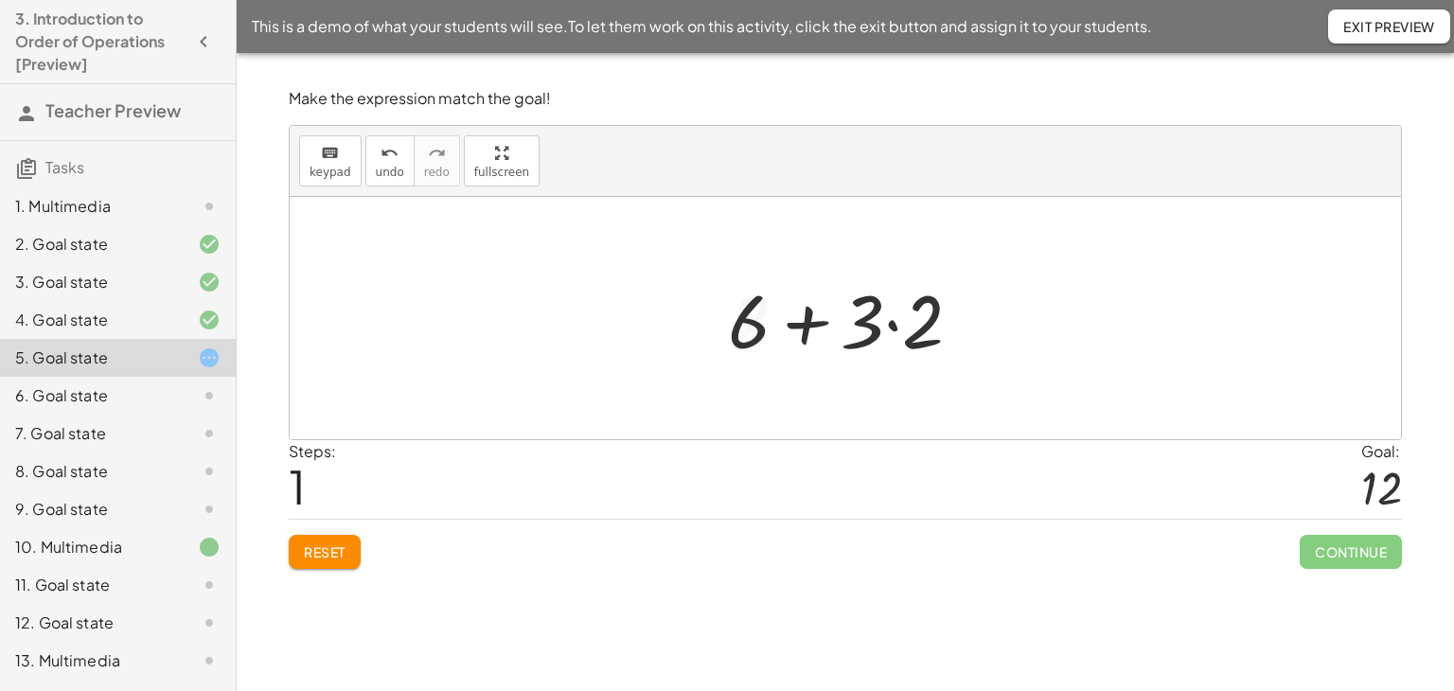
click at [921, 322] on div at bounding box center [853, 319] width 268 height 98
click at [900, 323] on div at bounding box center [852, 319] width 207 height 98
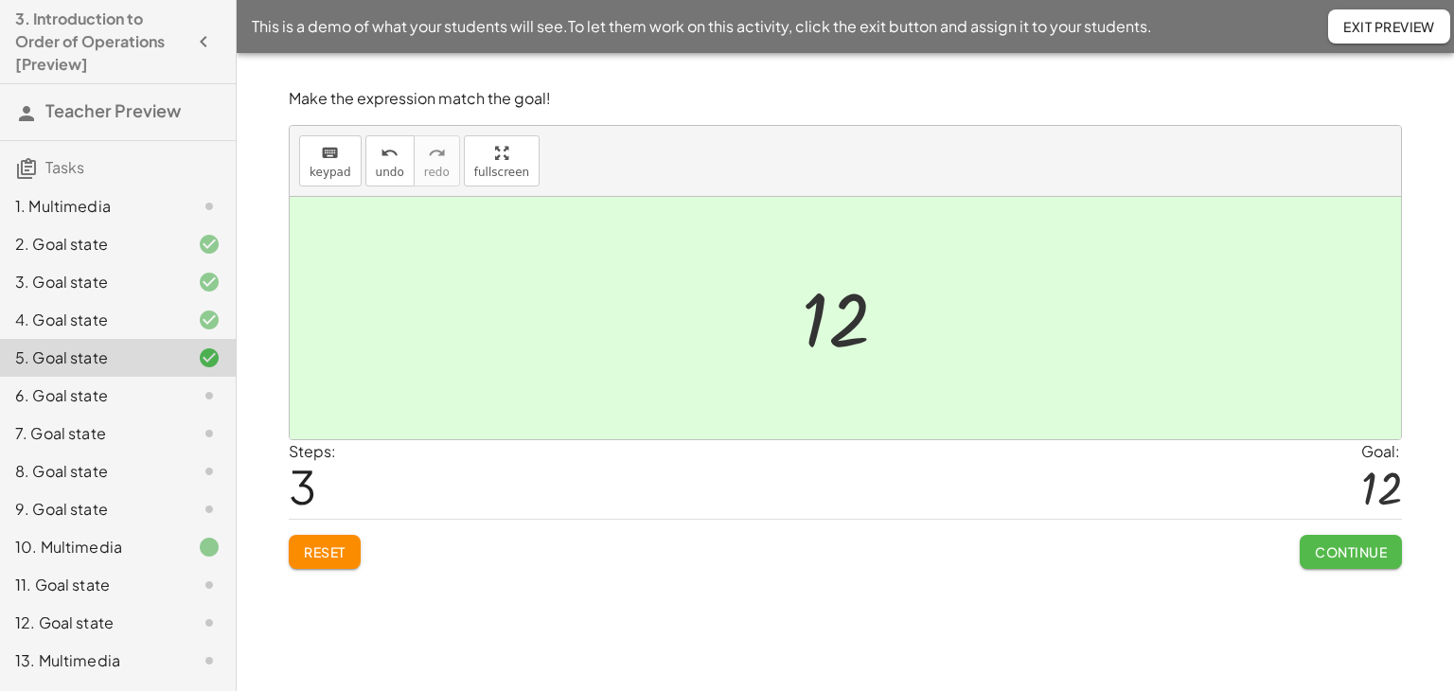
click at [1329, 549] on span "Continue" at bounding box center [1351, 551] width 72 height 17
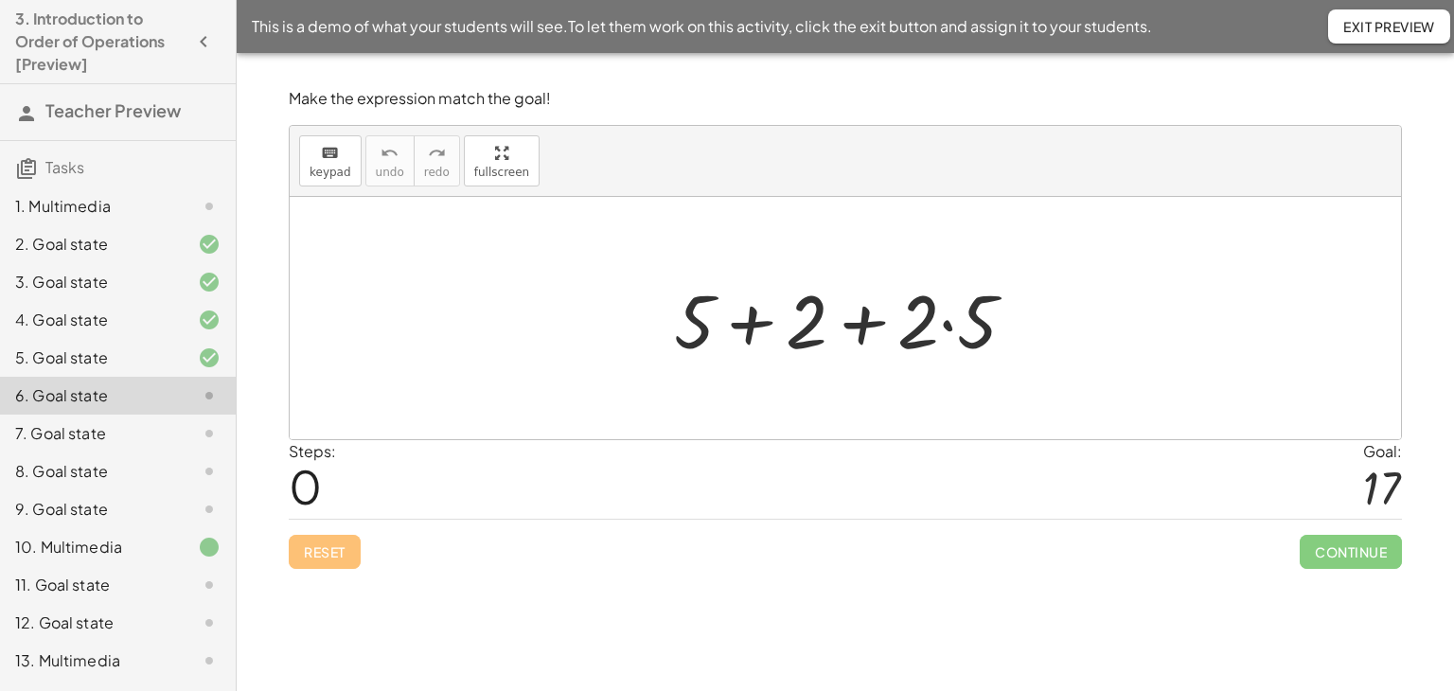
click at [942, 319] on div at bounding box center [853, 319] width 376 height 98
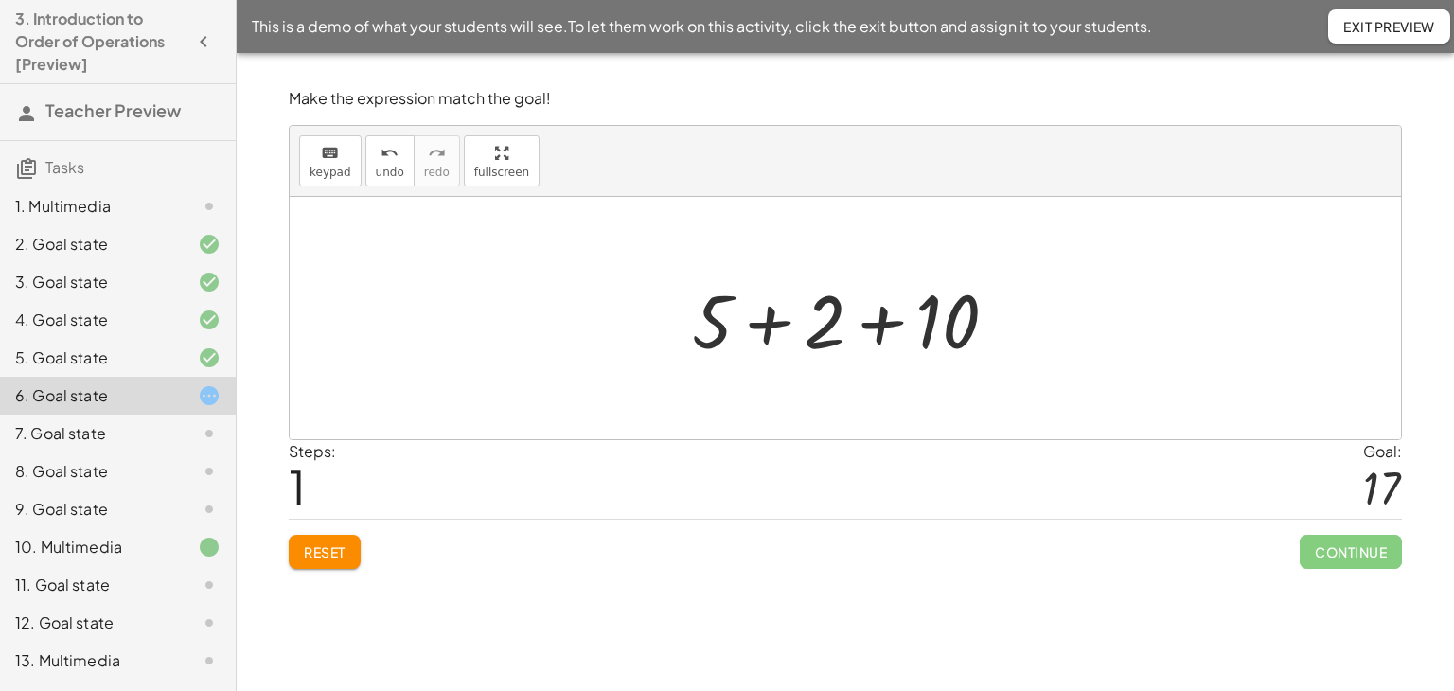
click at [786, 328] on div at bounding box center [853, 319] width 340 height 98
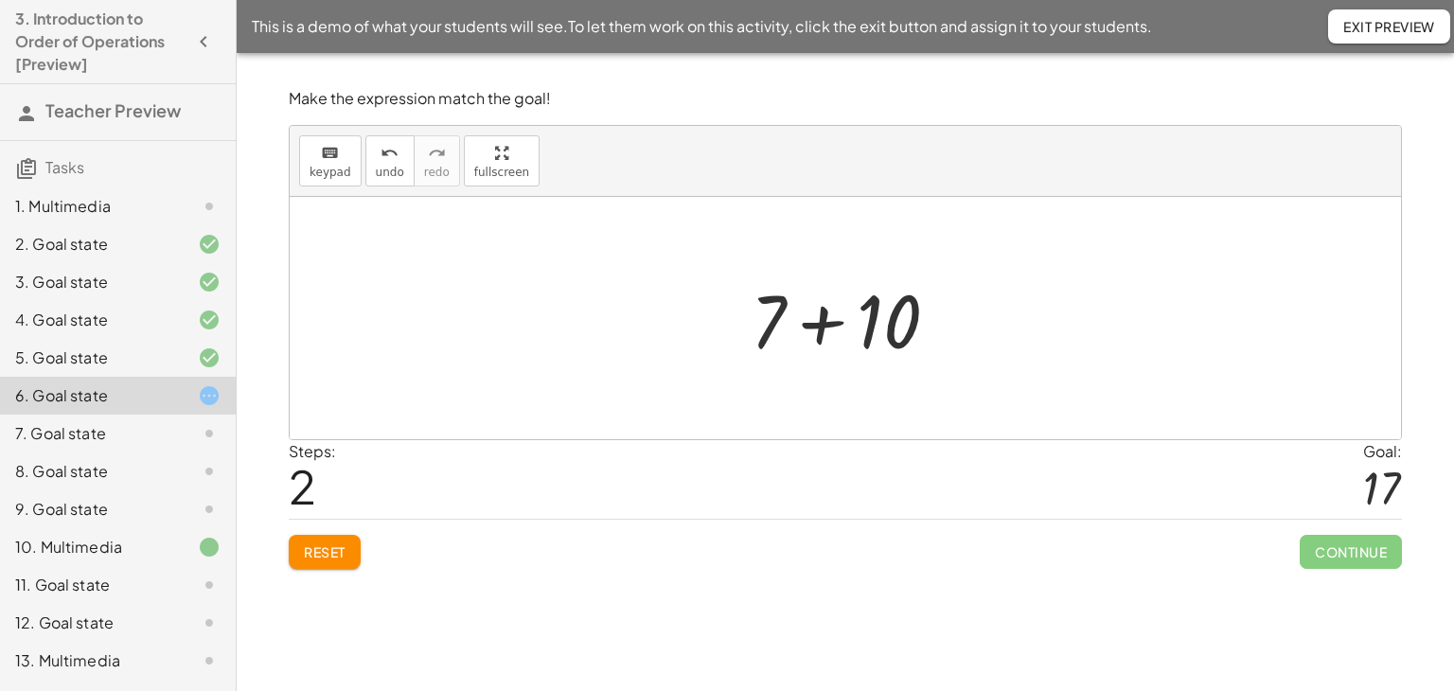
click at [827, 327] on div at bounding box center [852, 319] width 222 height 98
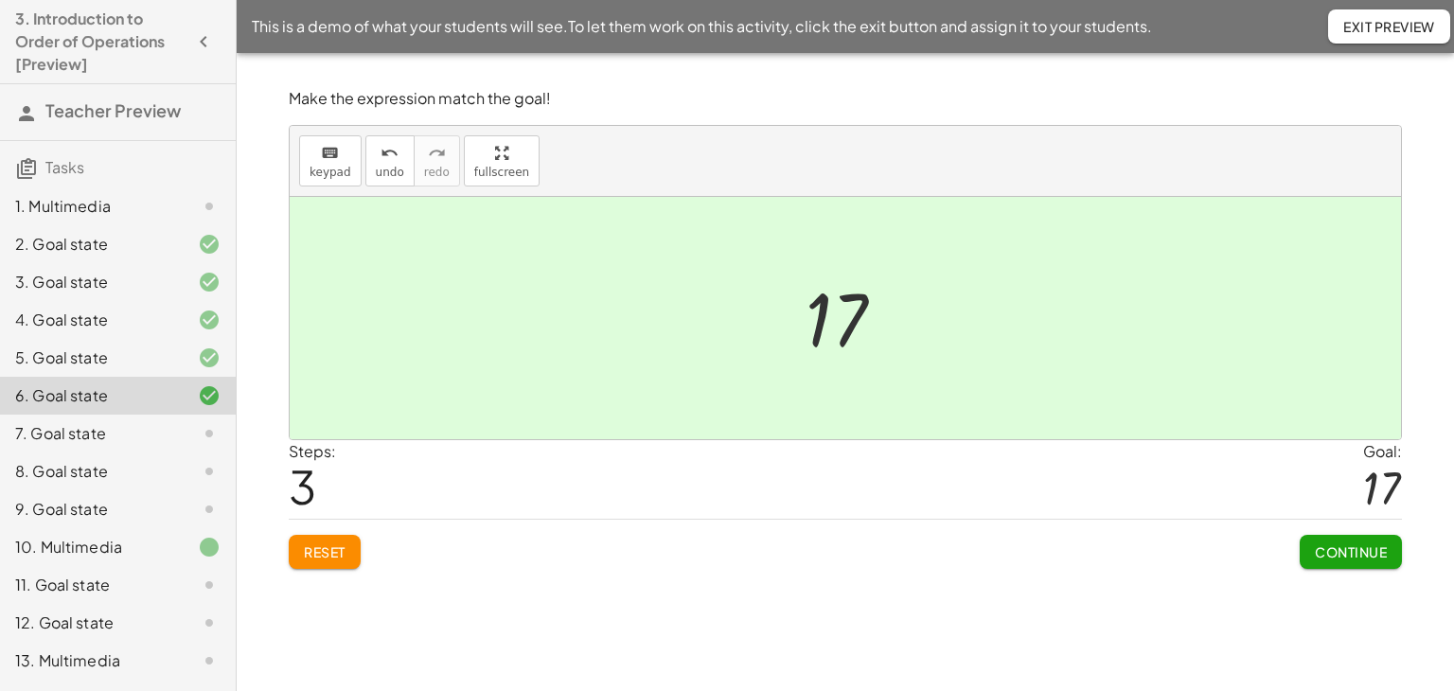
click at [1377, 550] on span "Continue" at bounding box center [1351, 551] width 72 height 17
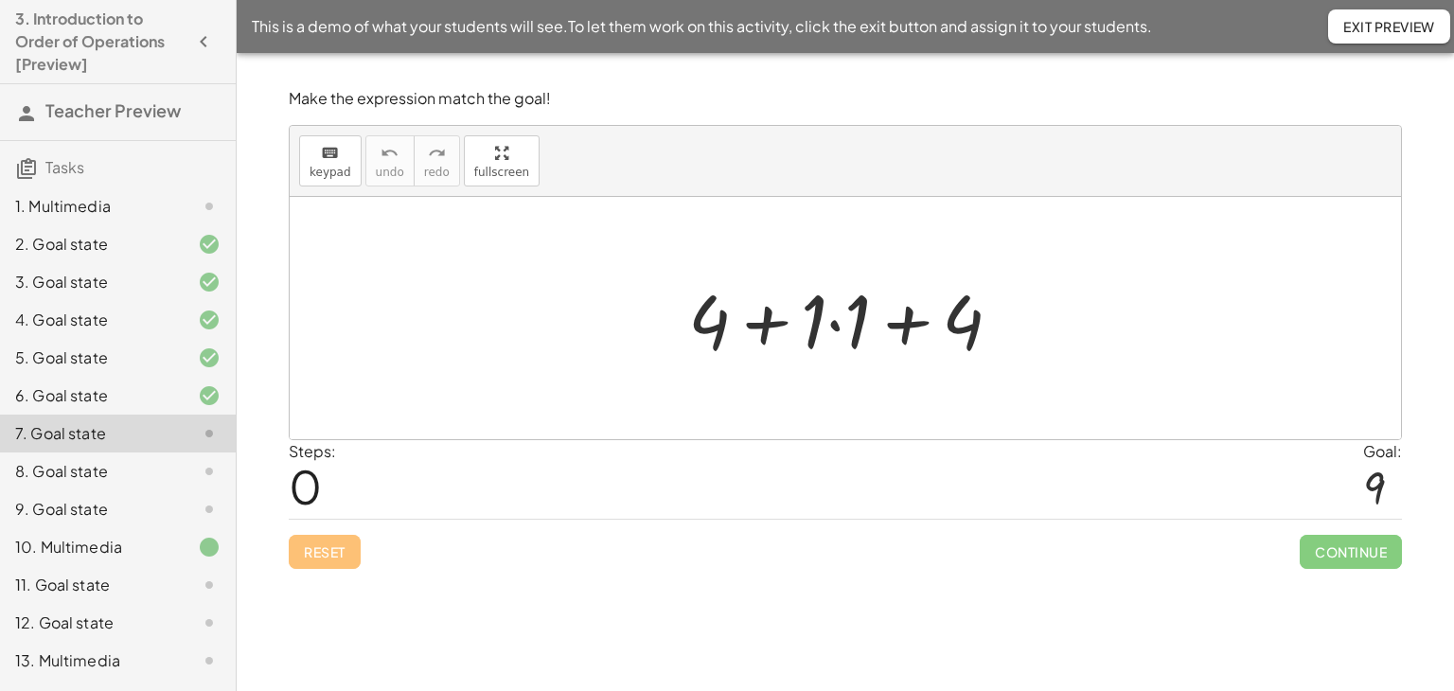
click at [843, 323] on div at bounding box center [852, 319] width 347 height 98
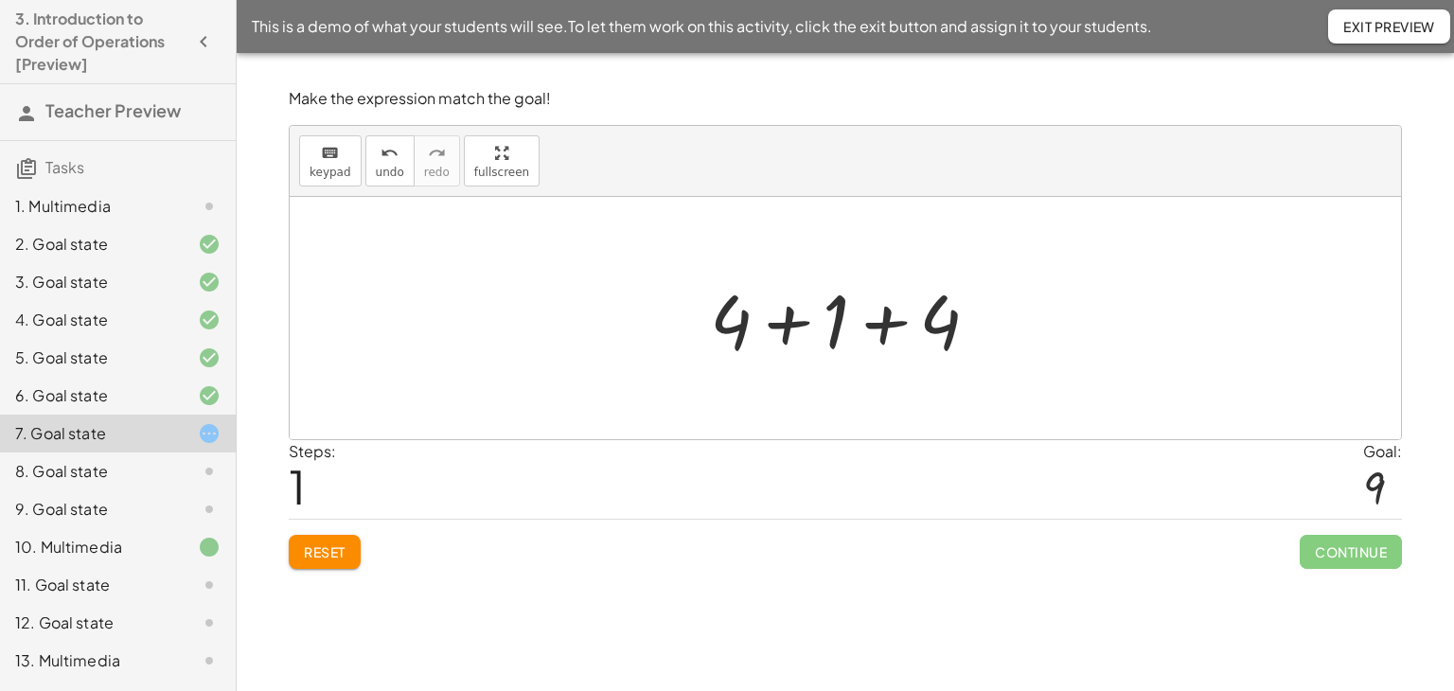
click at [777, 319] on div at bounding box center [852, 319] width 303 height 98
click at [856, 327] on div at bounding box center [852, 319] width 205 height 98
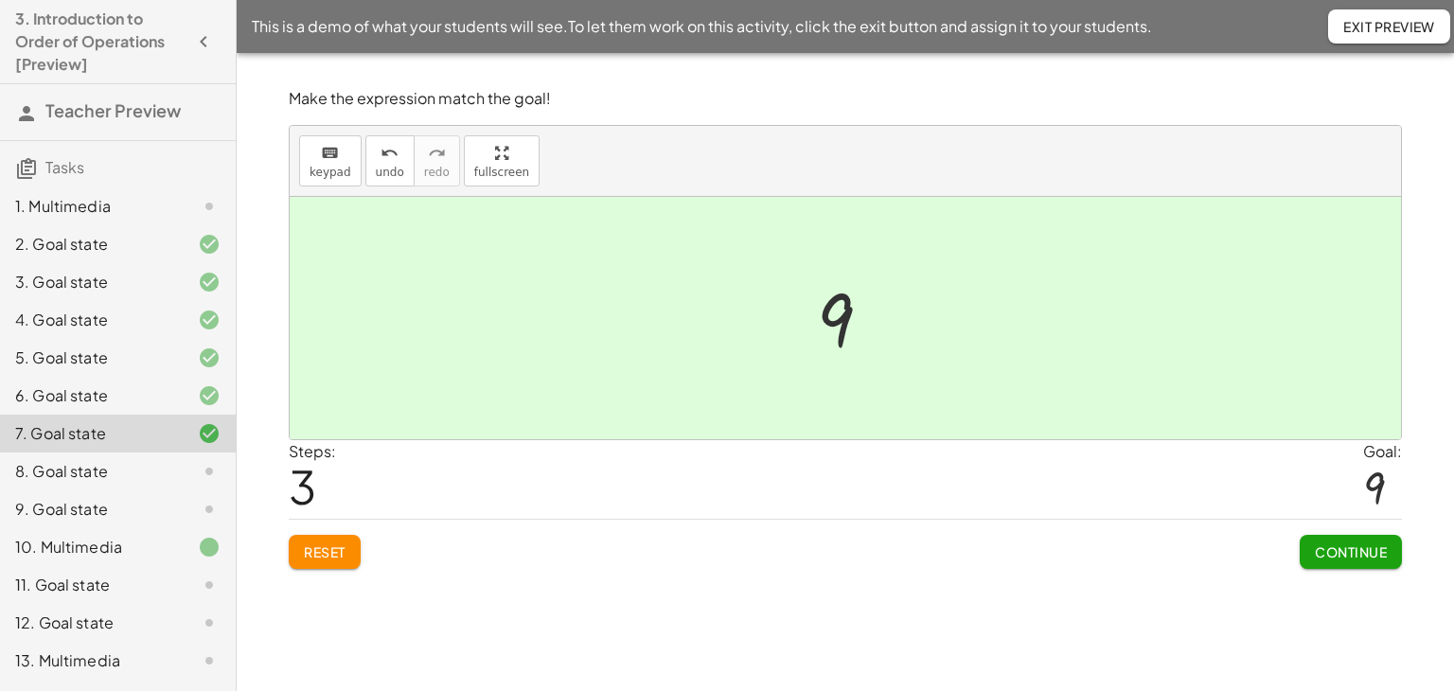
click at [1318, 538] on button "Continue" at bounding box center [1351, 552] width 102 height 34
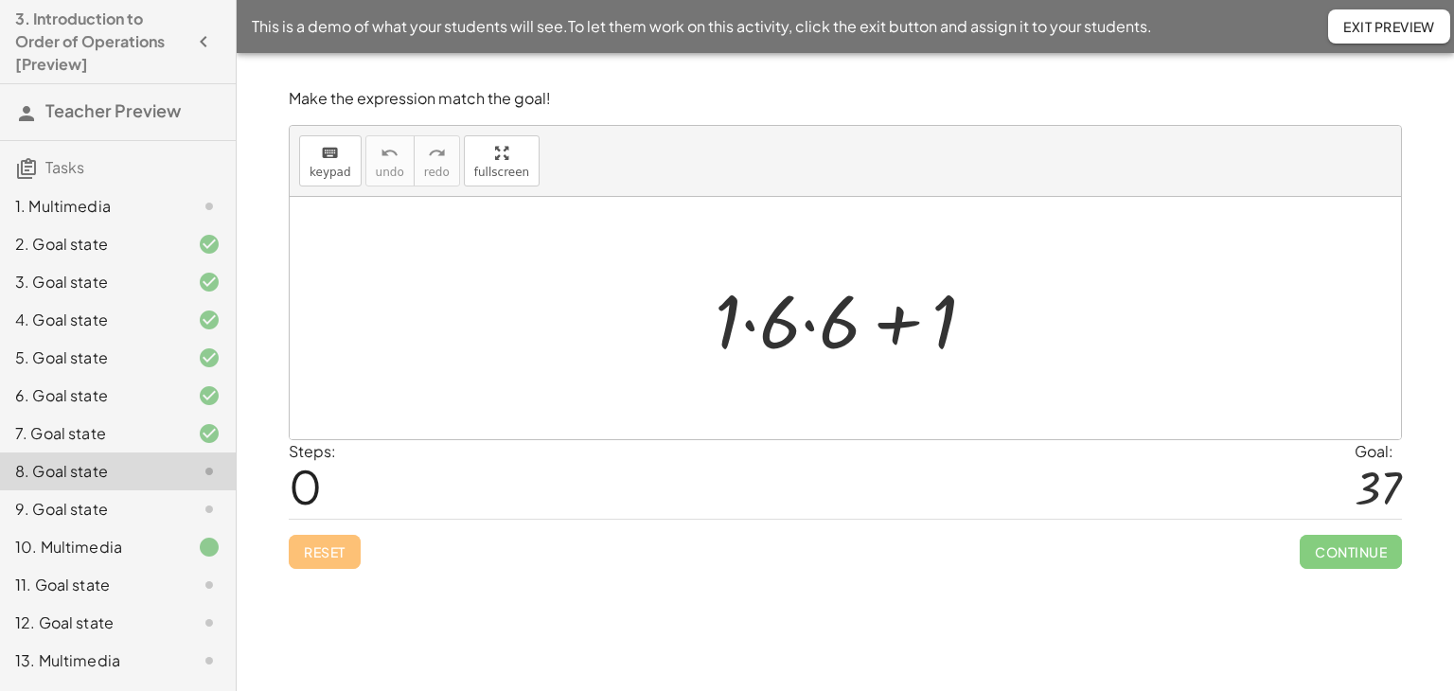
click at [810, 324] on div at bounding box center [852, 319] width 295 height 98
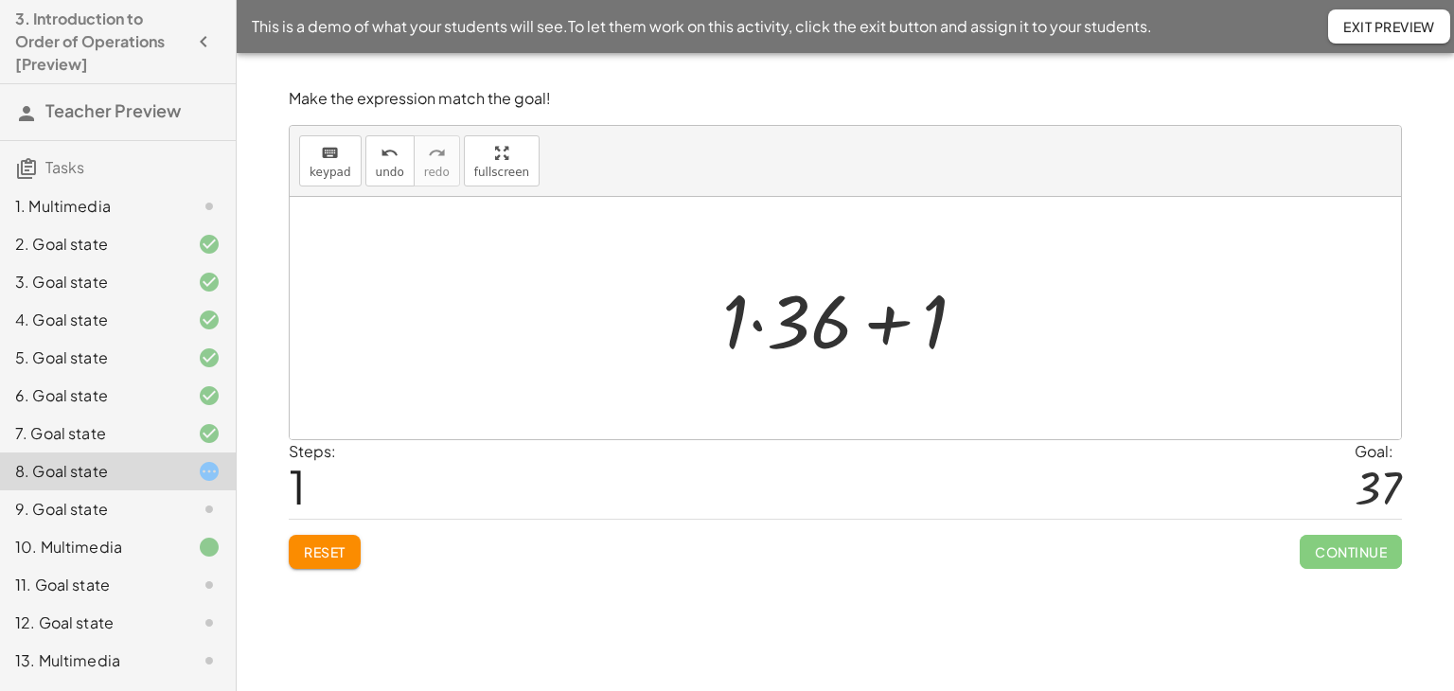
click at [751, 329] on div at bounding box center [852, 319] width 278 height 98
click at [858, 329] on div at bounding box center [853, 319] width 234 height 98
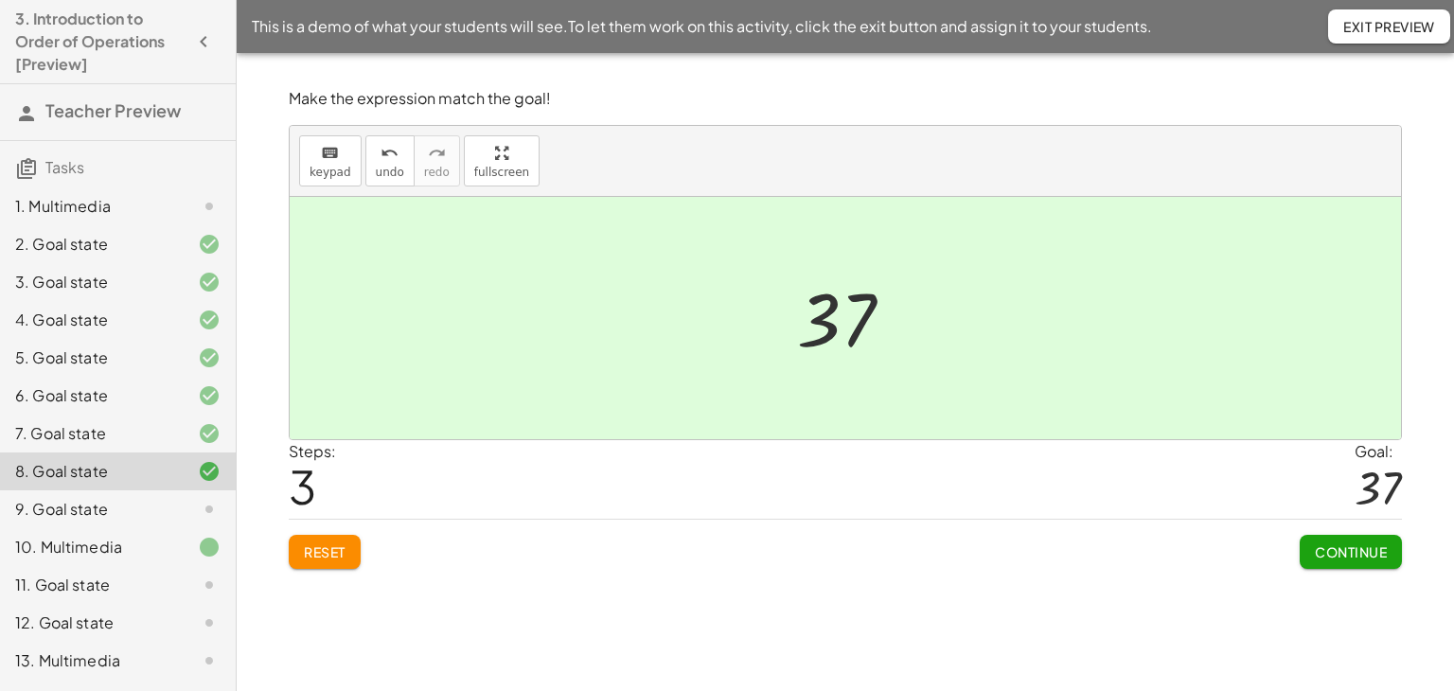
click at [1309, 552] on button "Continue" at bounding box center [1351, 552] width 102 height 34
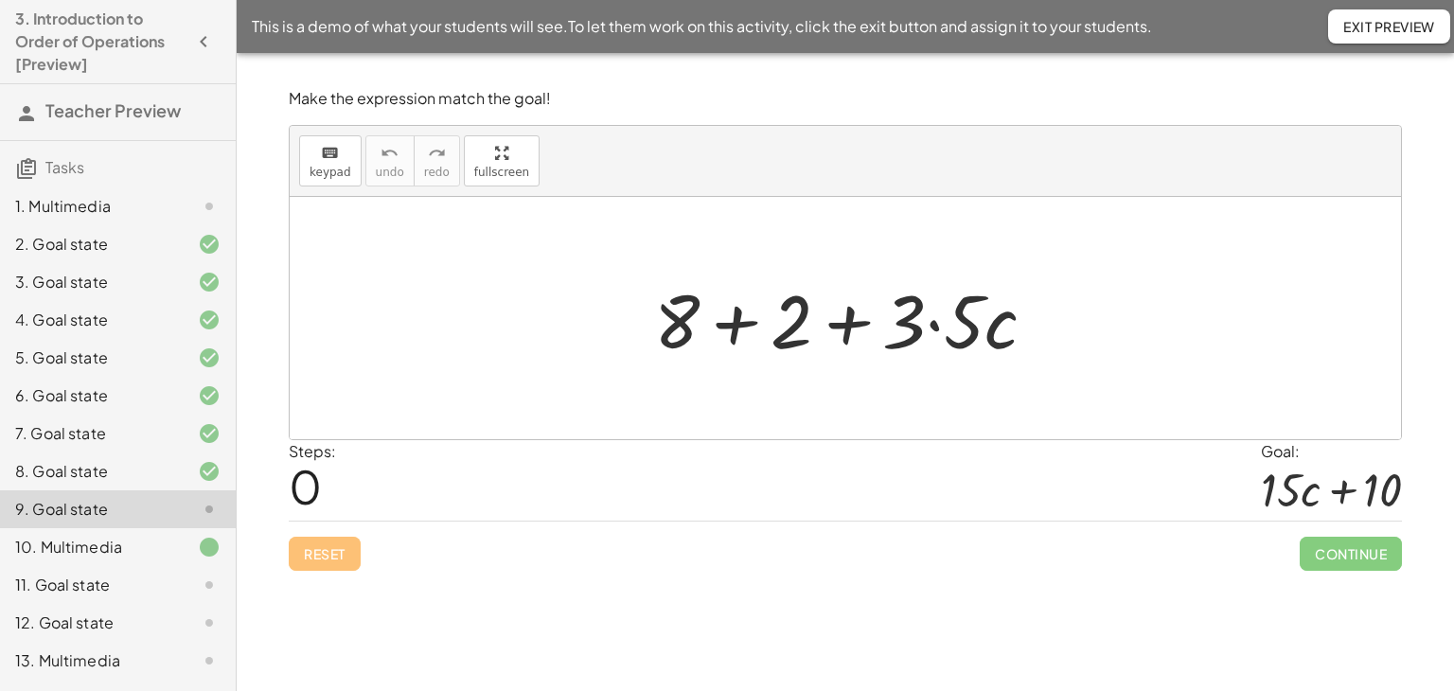
click at [932, 319] on div at bounding box center [853, 319] width 417 height 98
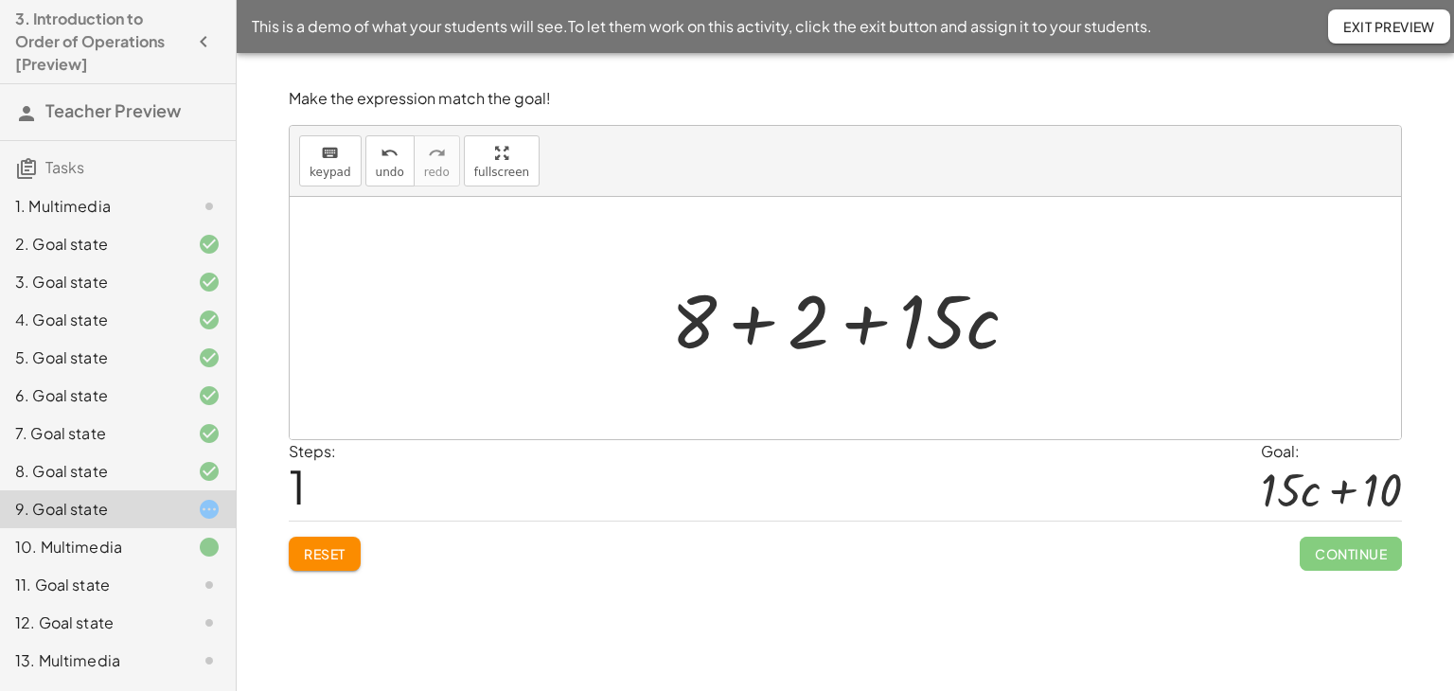
click at [761, 323] on div at bounding box center [853, 319] width 382 height 98
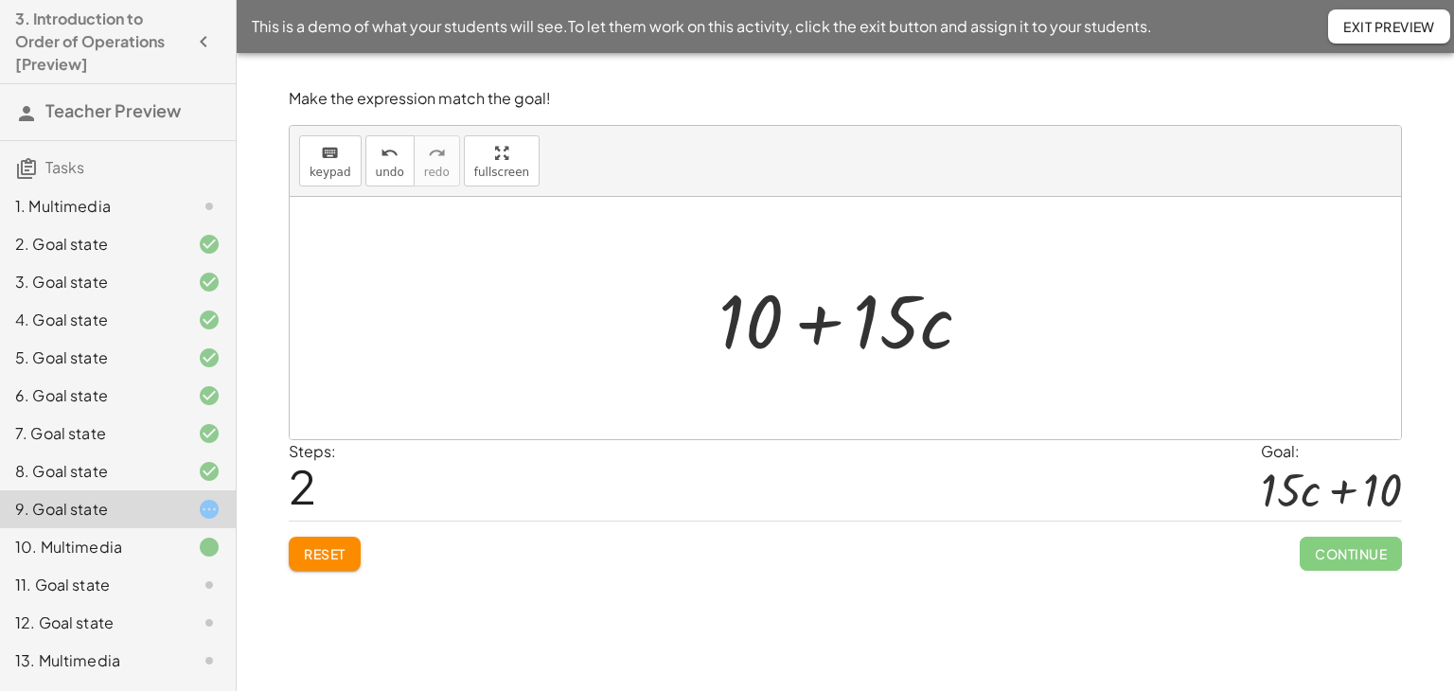
click at [830, 327] on div at bounding box center [853, 319] width 288 height 98
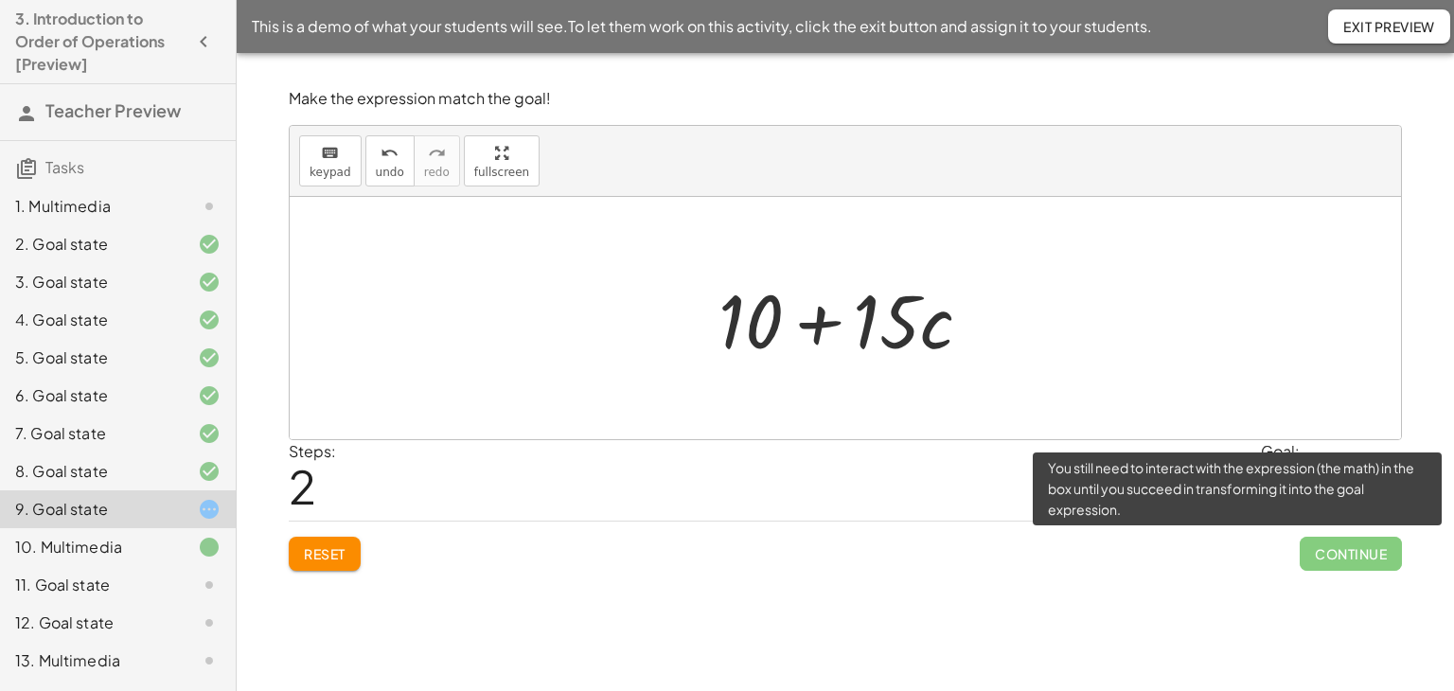
click at [1314, 542] on span "Continue" at bounding box center [1351, 554] width 102 height 34
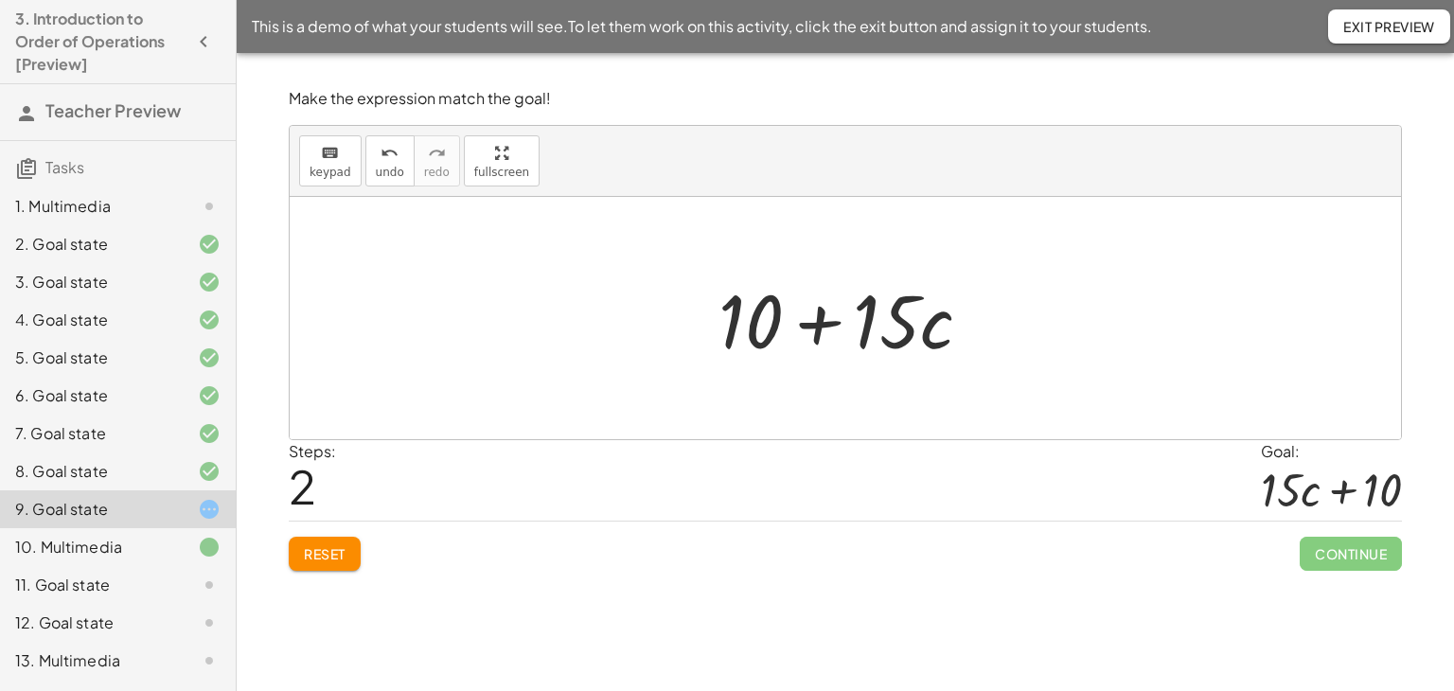
click at [1191, 333] on div at bounding box center [846, 318] width 1112 height 242
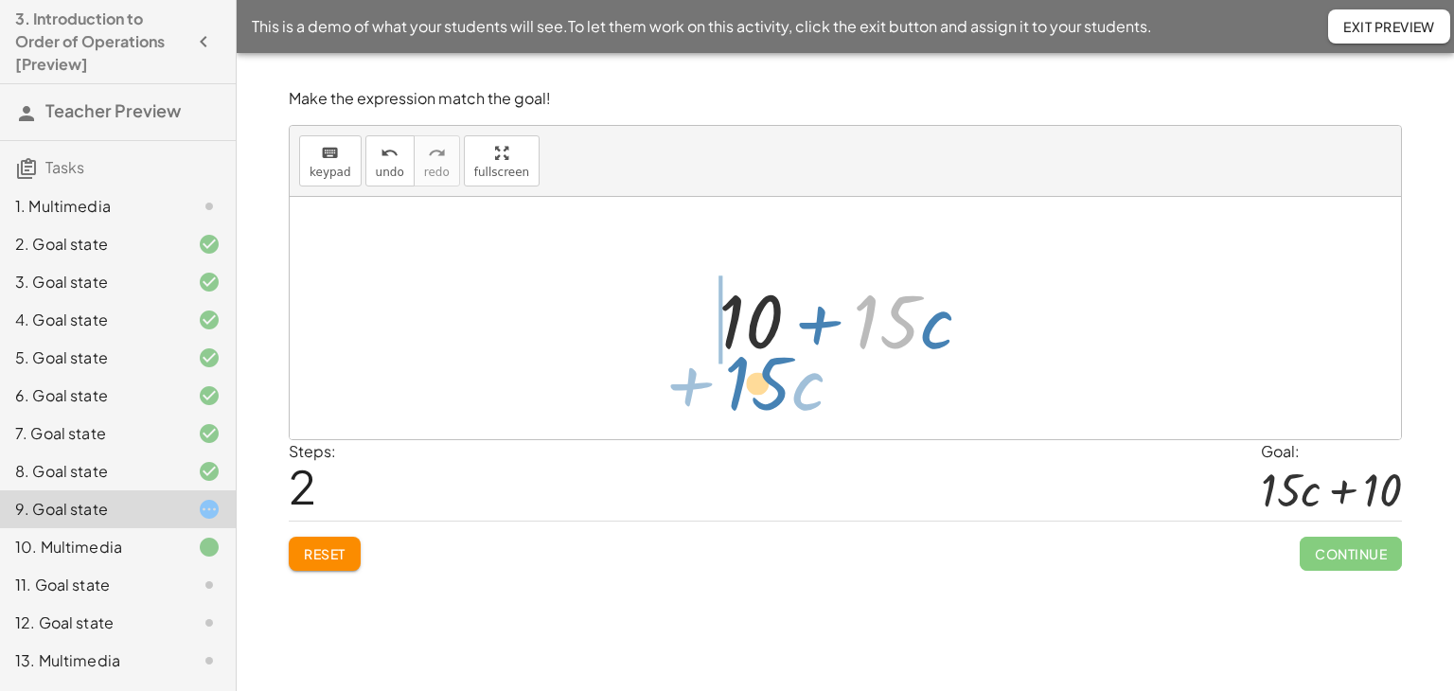
drag, startPoint x: 904, startPoint y: 329, endPoint x: 761, endPoint y: 391, distance: 155.7
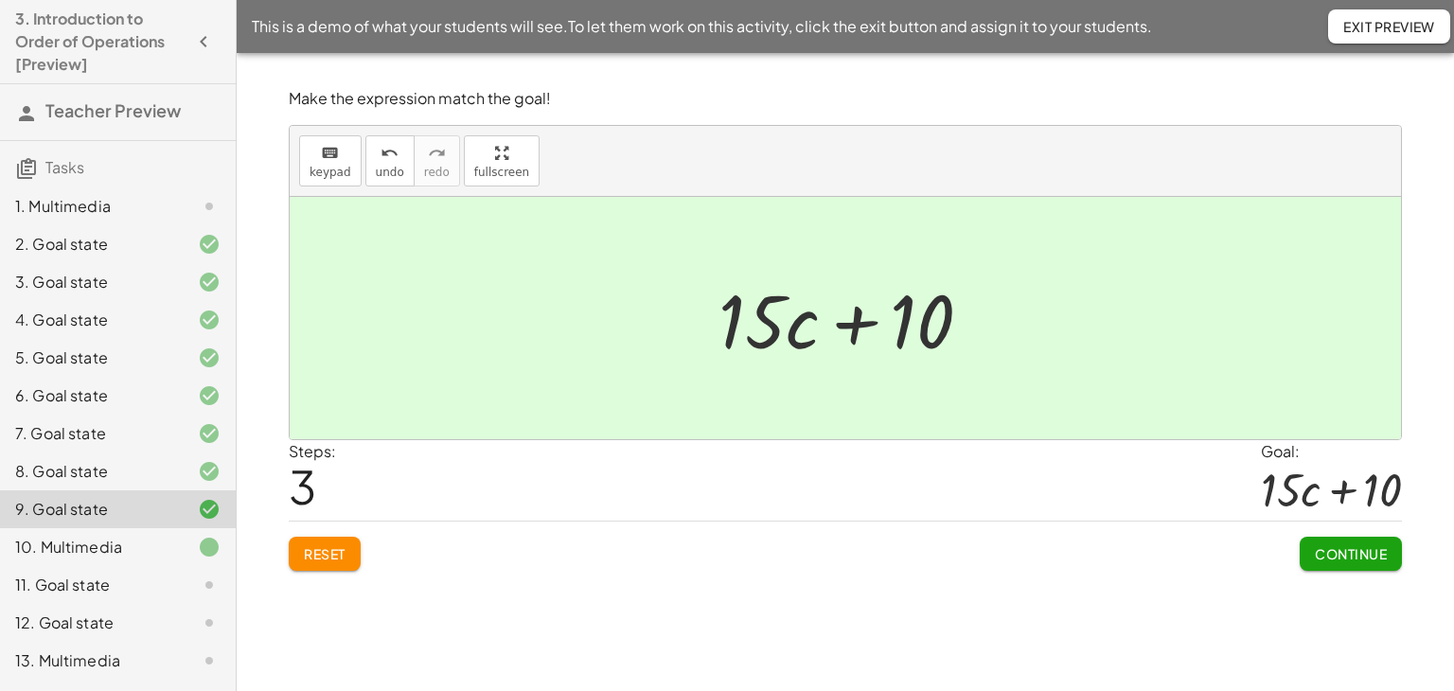
click at [1308, 558] on button "Continue" at bounding box center [1351, 554] width 102 height 34
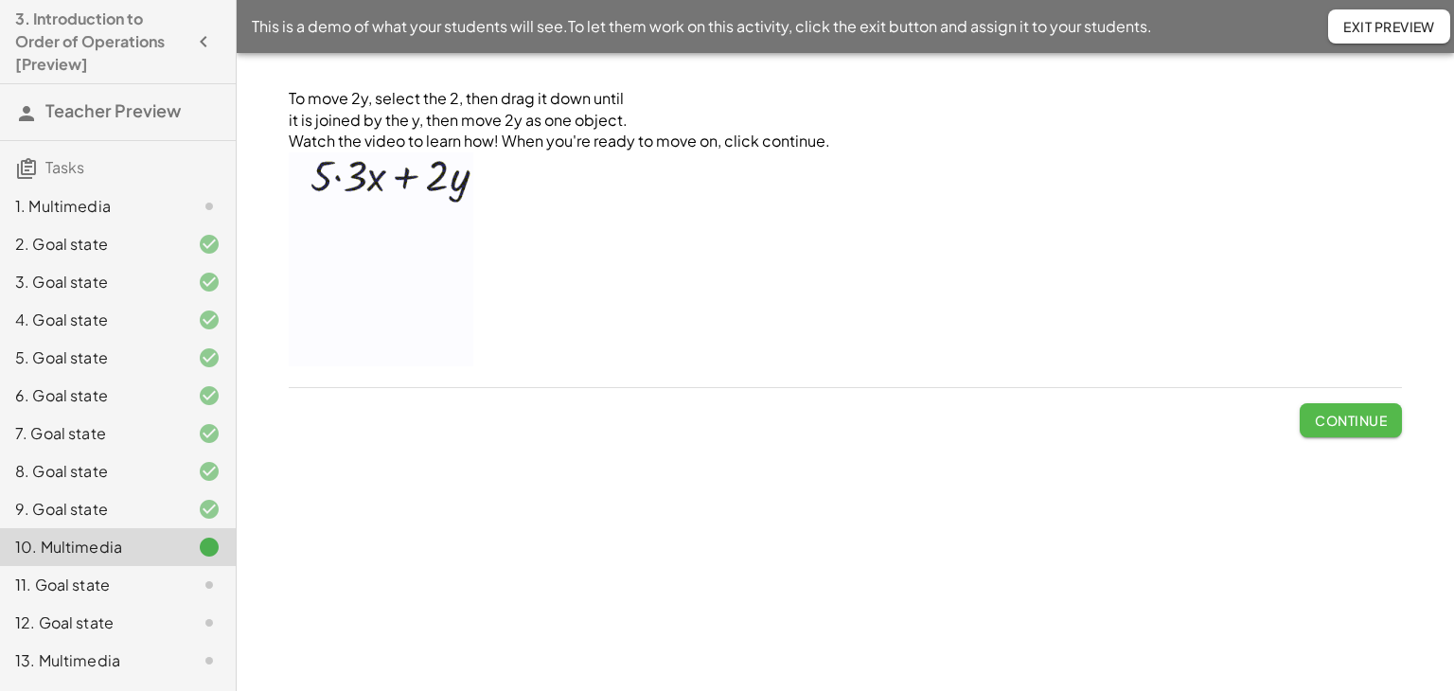
click at [1301, 414] on button "Continue" at bounding box center [1351, 420] width 102 height 34
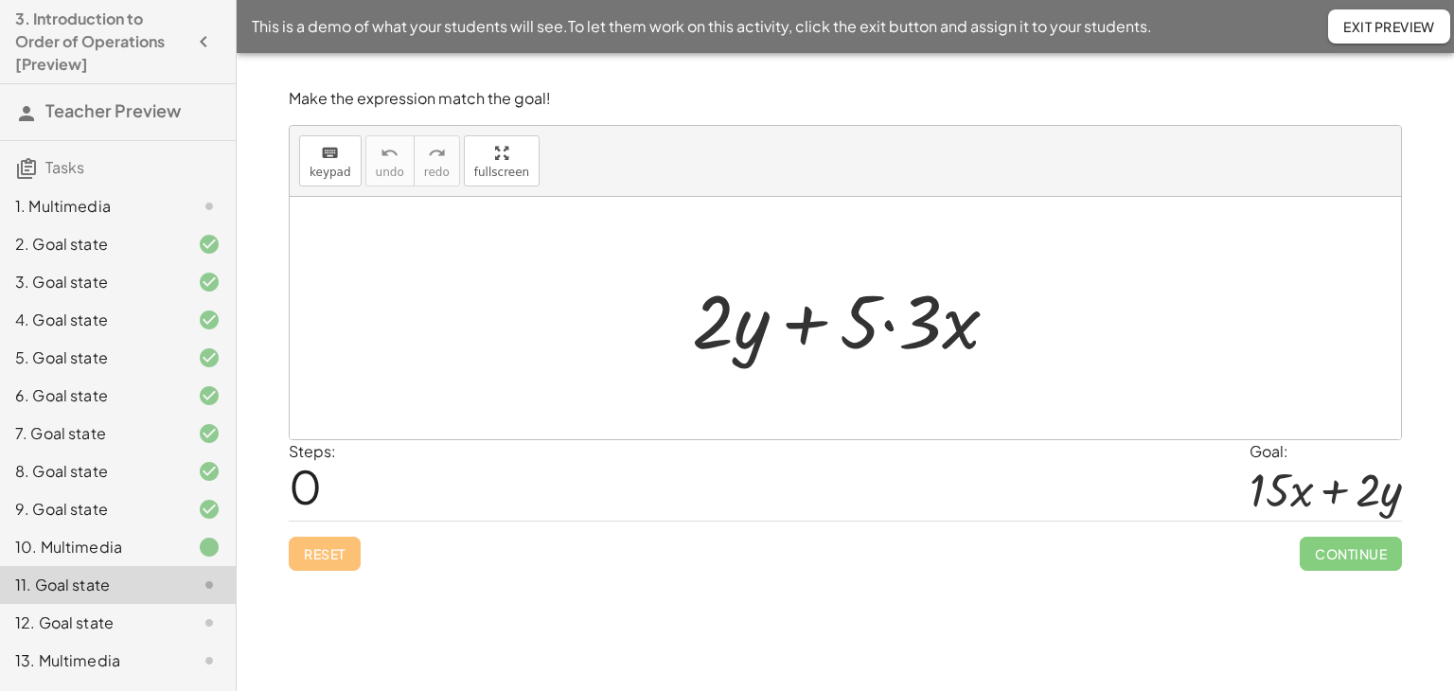
click at [890, 325] on div at bounding box center [853, 319] width 341 height 98
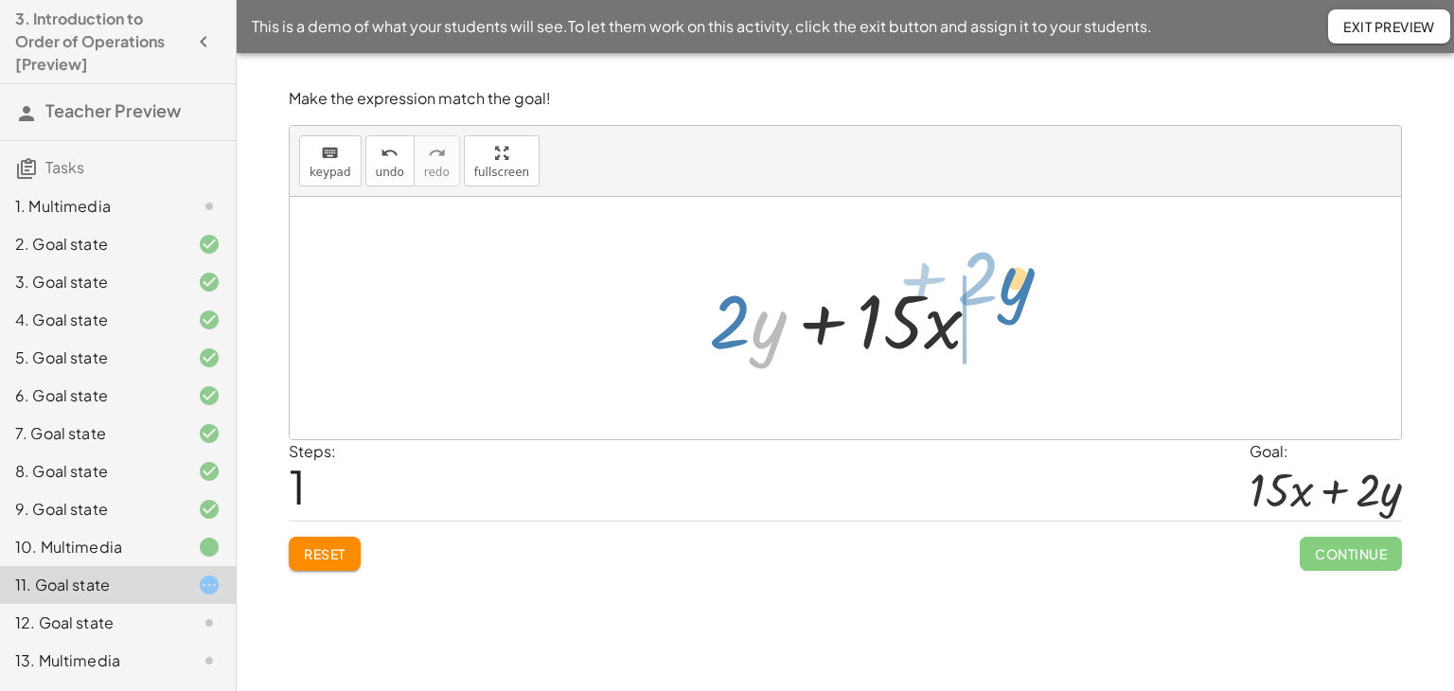
drag, startPoint x: 754, startPoint y: 328, endPoint x: 1028, endPoint y: 304, distance: 275.6
click at [1028, 304] on div "+ · 2 · y + · 5 · 3 · x · y + · 2 + · 2 · y + · · x 15" at bounding box center [846, 318] width 1112 height 242
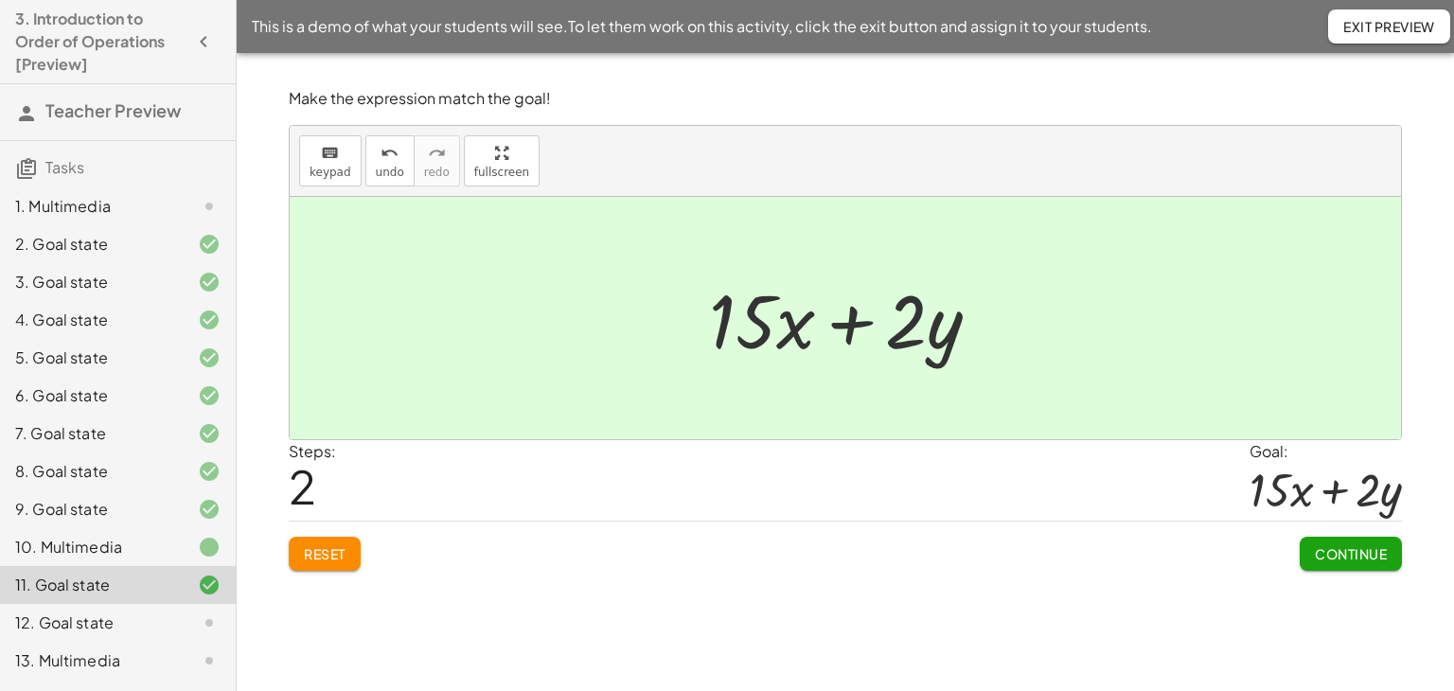
click at [1331, 540] on button "Continue" at bounding box center [1351, 554] width 102 height 34
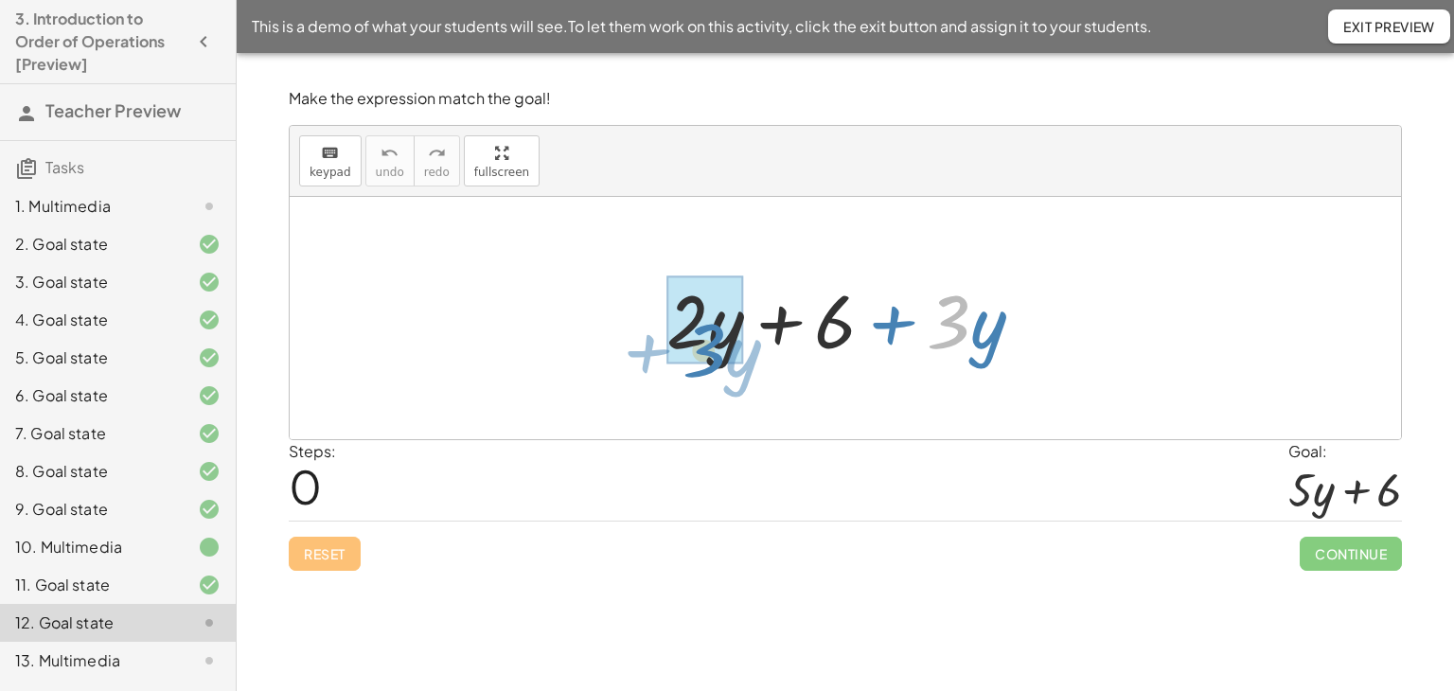
drag, startPoint x: 966, startPoint y: 332, endPoint x: 719, endPoint y: 356, distance: 248.2
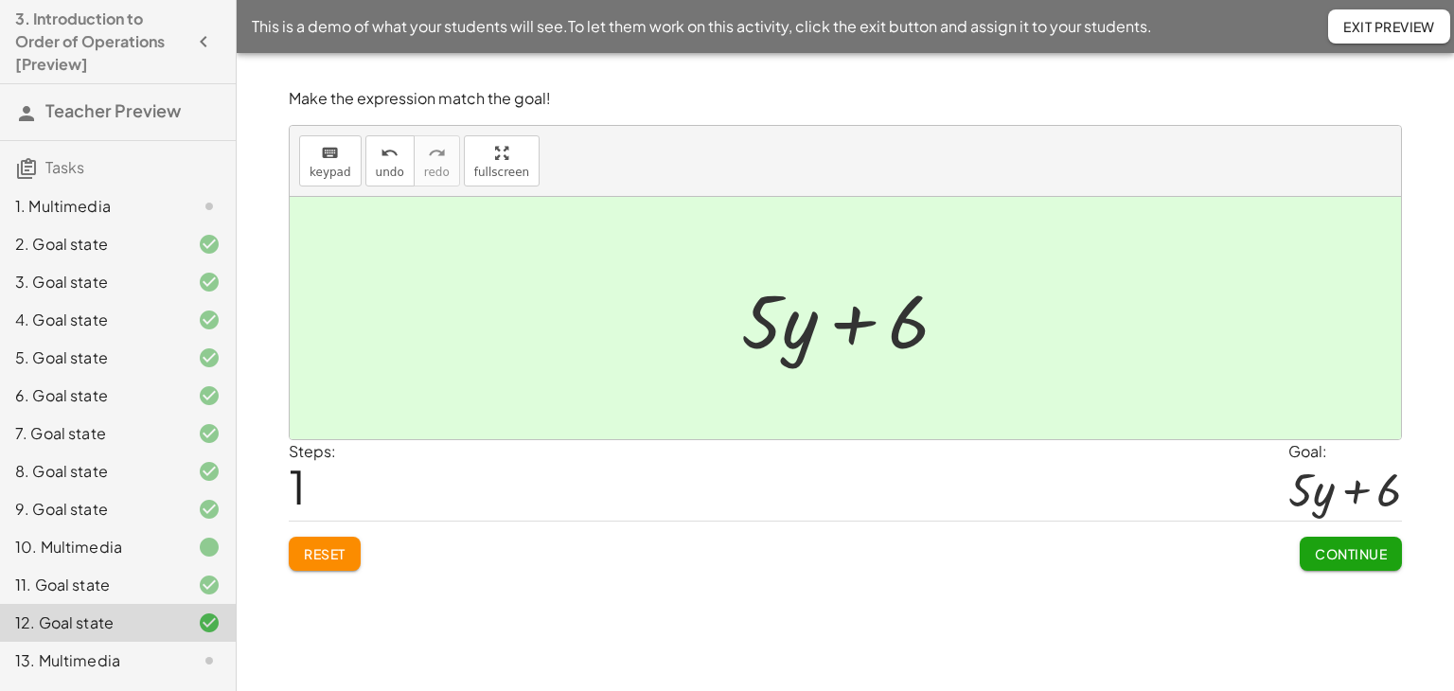
click at [1336, 545] on span "Continue" at bounding box center [1351, 553] width 72 height 17
